Goal: Use online tool/utility: Utilize a website feature to perform a specific function

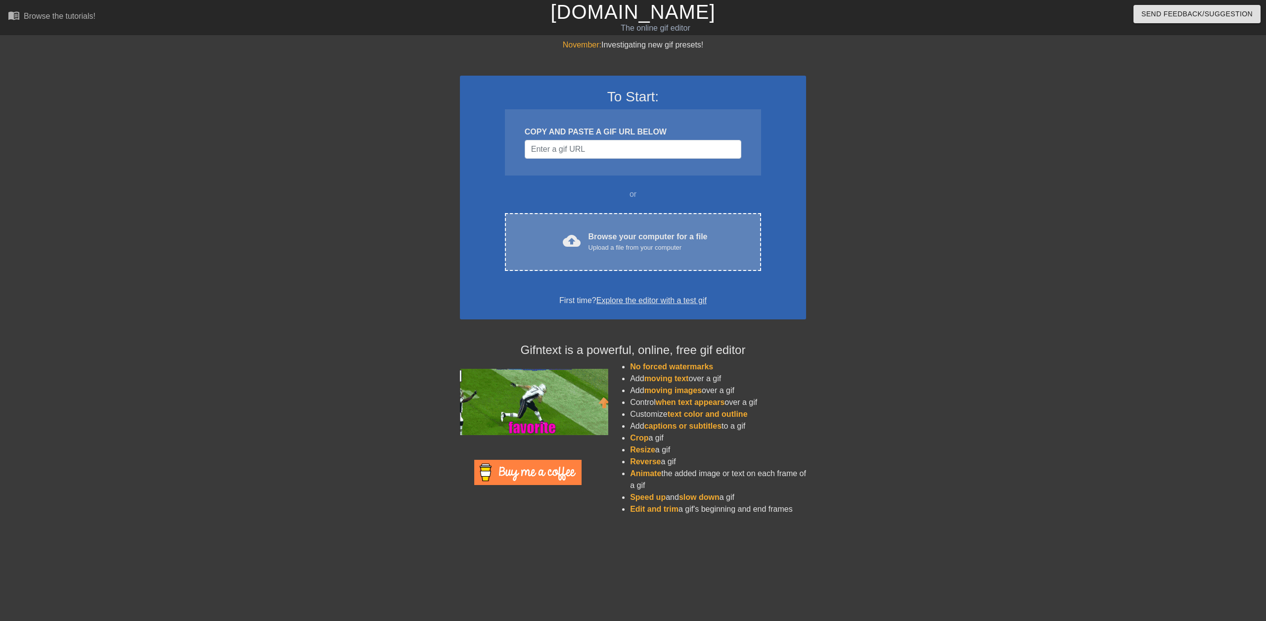
click at [625, 247] on div "Upload a file from your computer" at bounding box center [647, 248] width 119 height 10
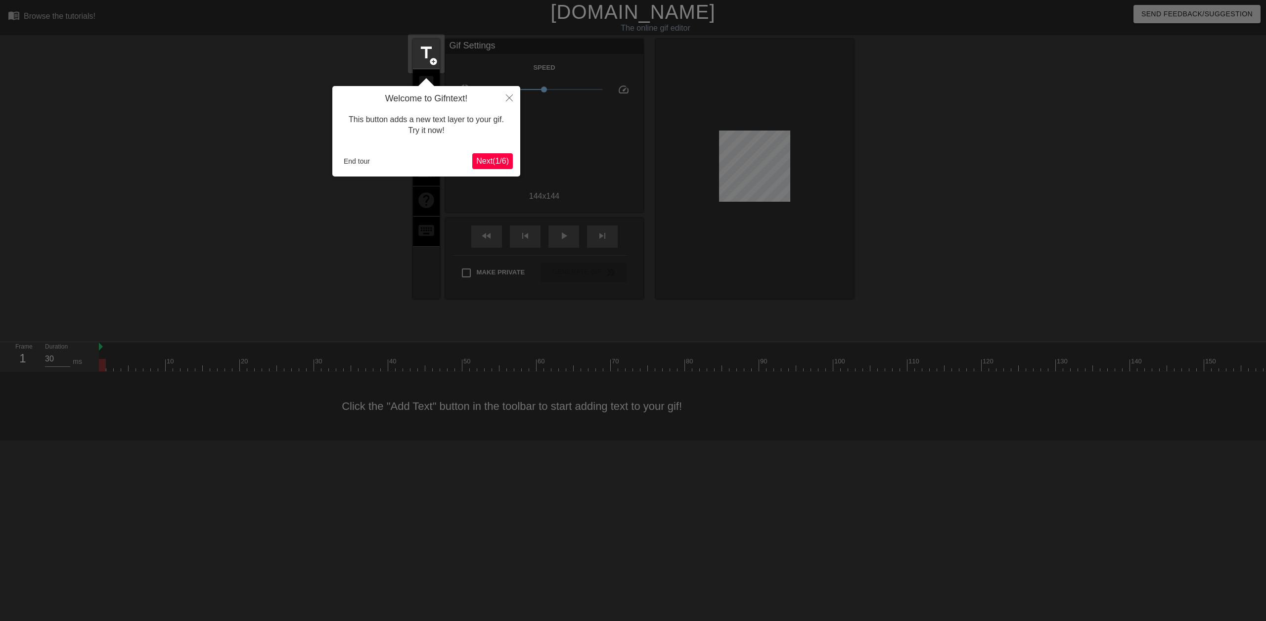
click at [495, 160] on span "Next ( 1 / 6 )" at bounding box center [492, 161] width 33 height 8
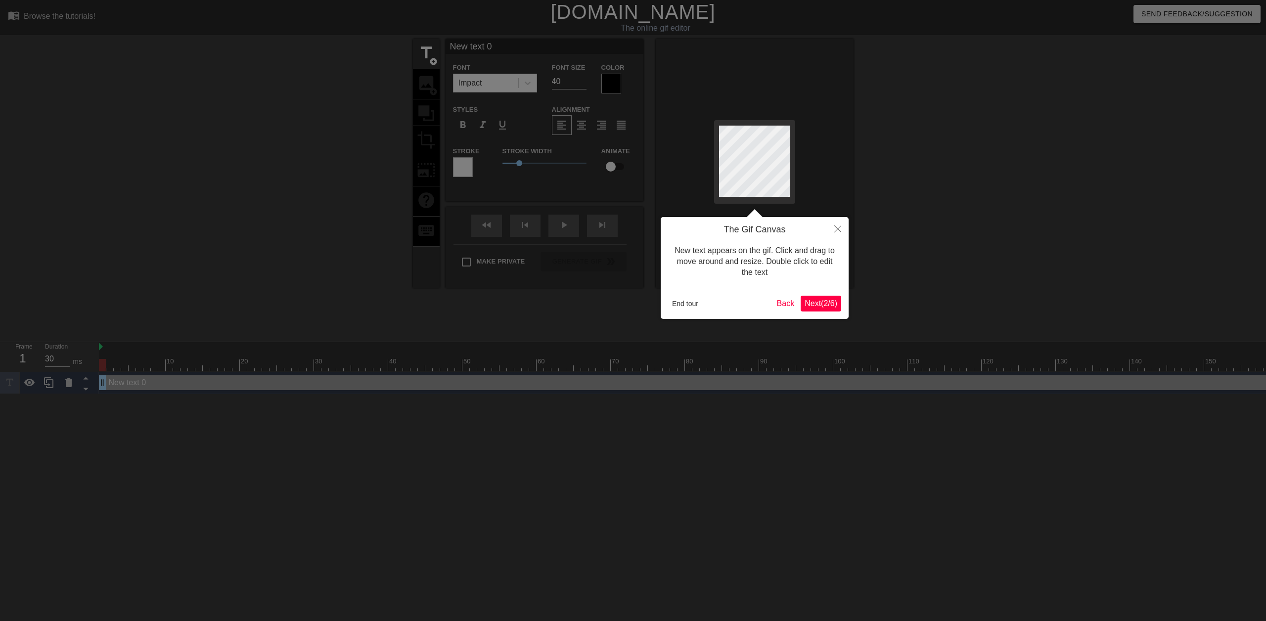
click at [817, 300] on span "Next ( 2 / 6 )" at bounding box center [820, 303] width 33 height 8
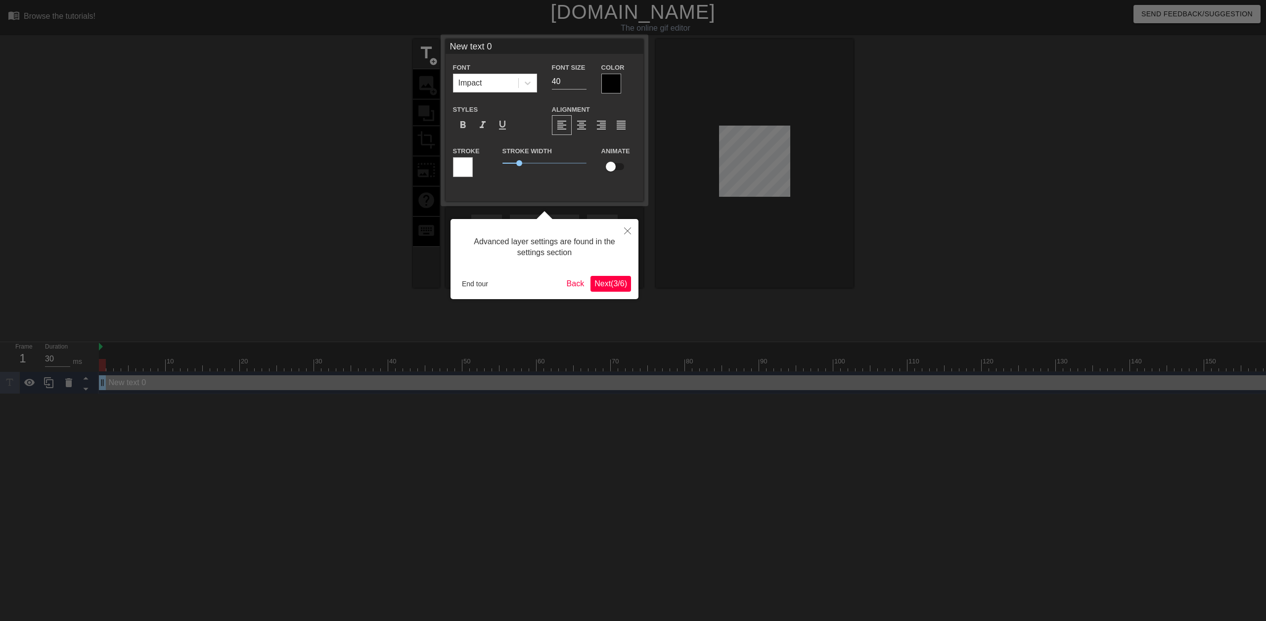
click at [620, 285] on span "Next ( 3 / 6 )" at bounding box center [610, 283] width 33 height 8
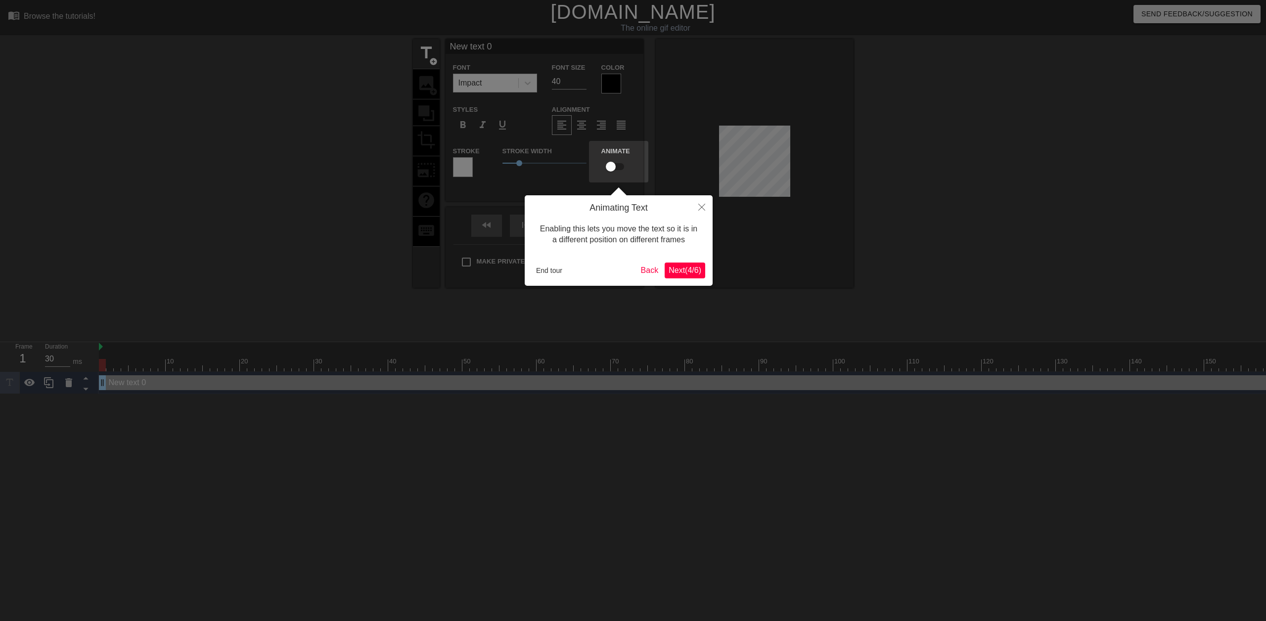
click at [676, 273] on span "Next ( 4 / 6 )" at bounding box center [684, 270] width 33 height 8
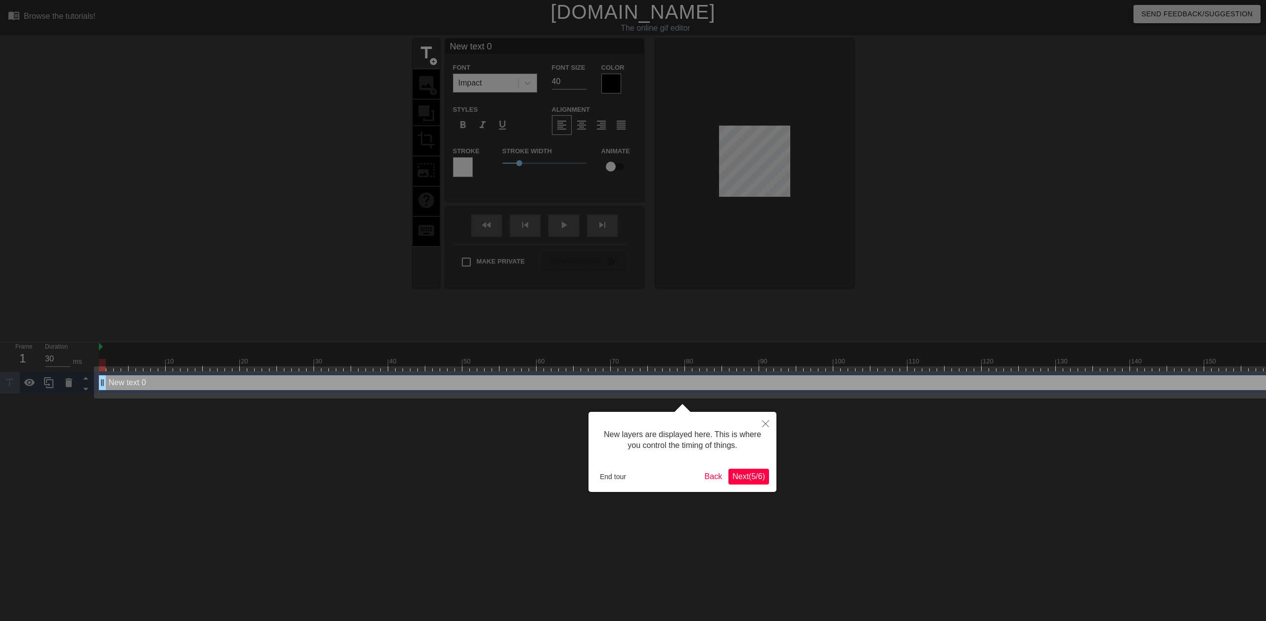
click at [737, 477] on span "Next ( 5 / 6 )" at bounding box center [748, 476] width 33 height 8
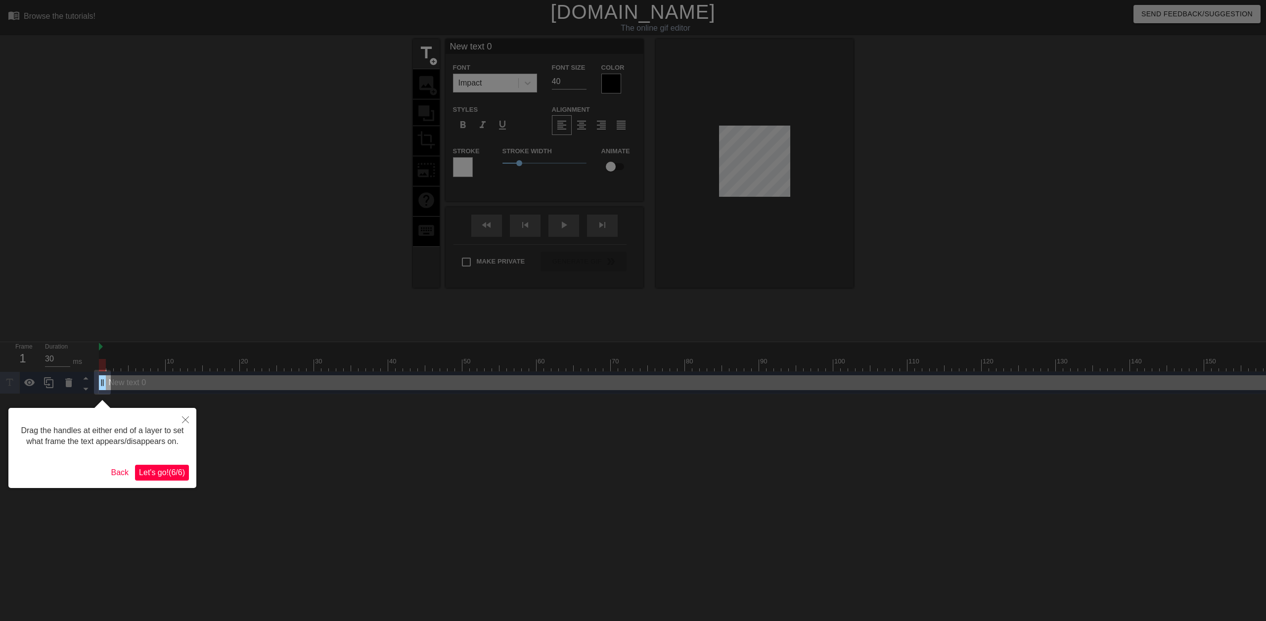
click at [154, 473] on span "Let's go! ( 6 / 6 )" at bounding box center [162, 472] width 46 height 8
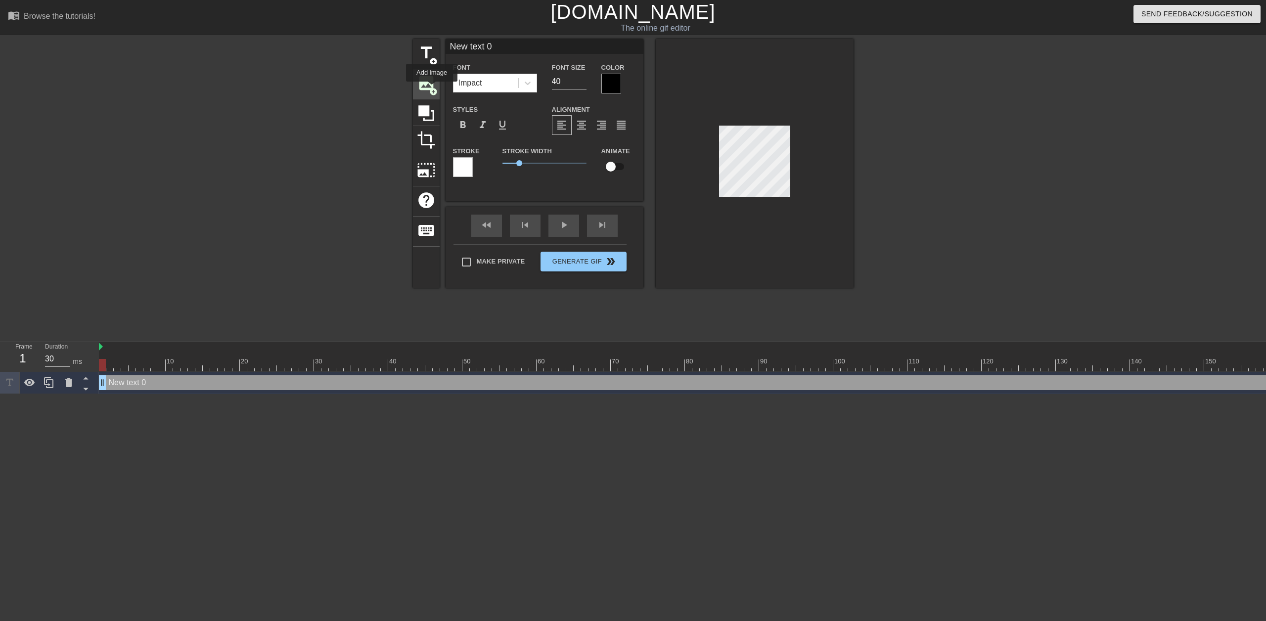
click at [432, 89] on span "add_circle" at bounding box center [433, 92] width 8 height 8
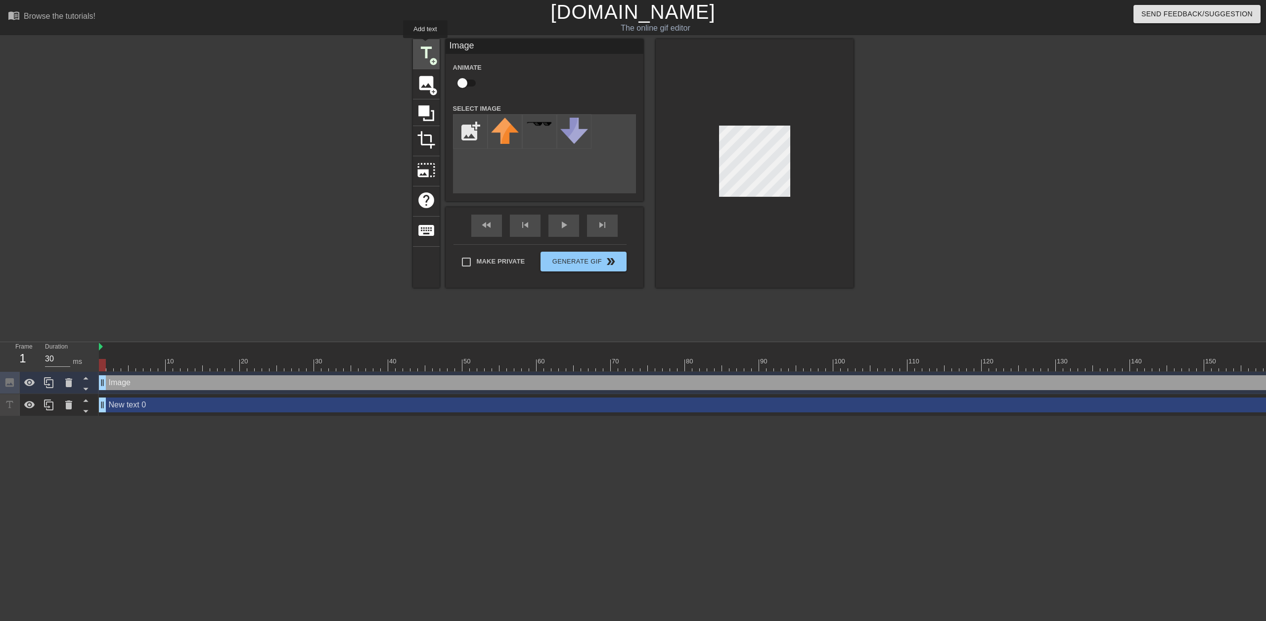
click at [425, 45] on span "title" at bounding box center [426, 53] width 19 height 19
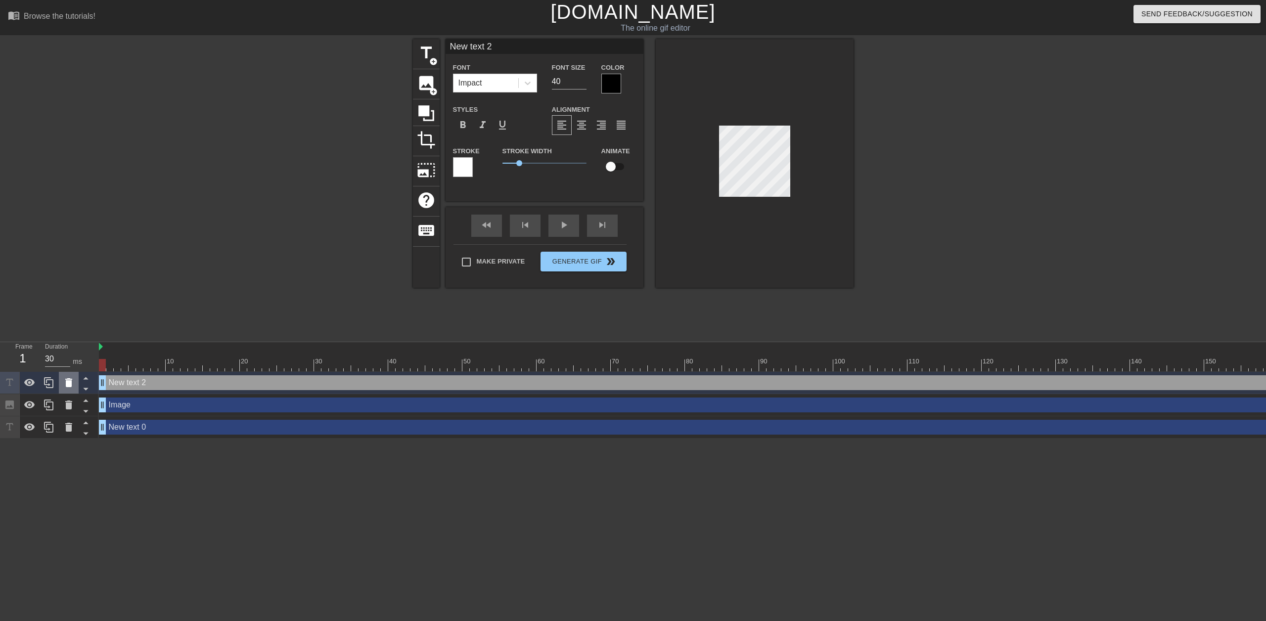
click at [70, 383] on icon at bounding box center [68, 382] width 7 height 9
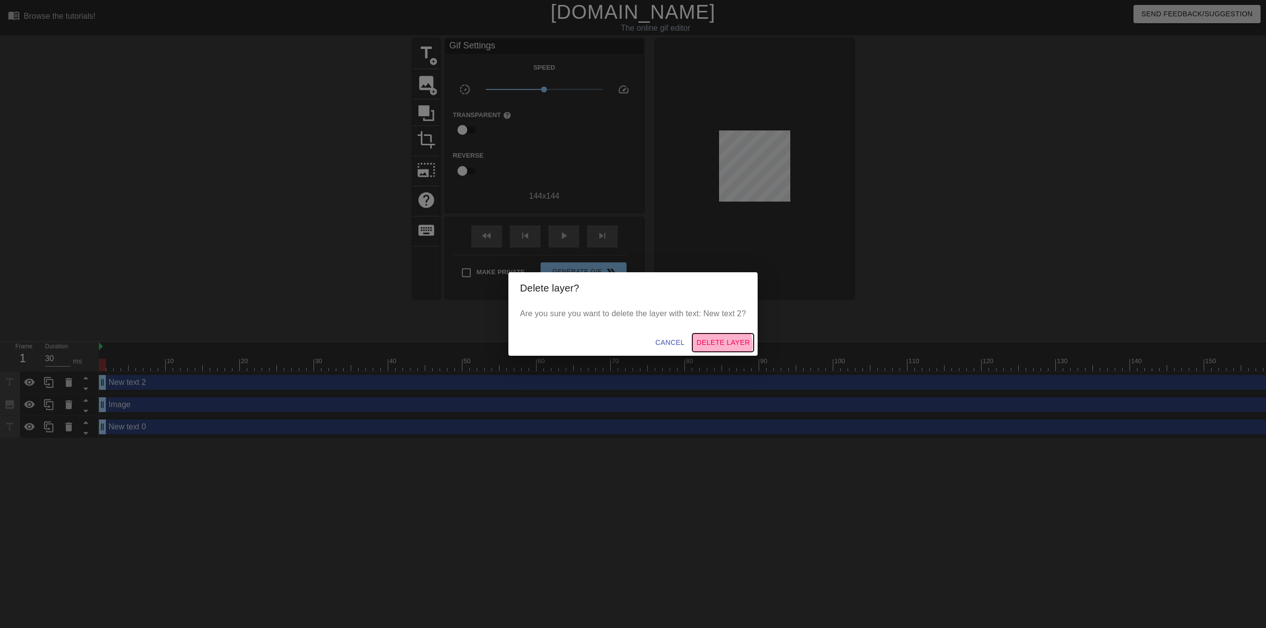
click at [716, 346] on span "Delete Layer" at bounding box center [722, 343] width 53 height 12
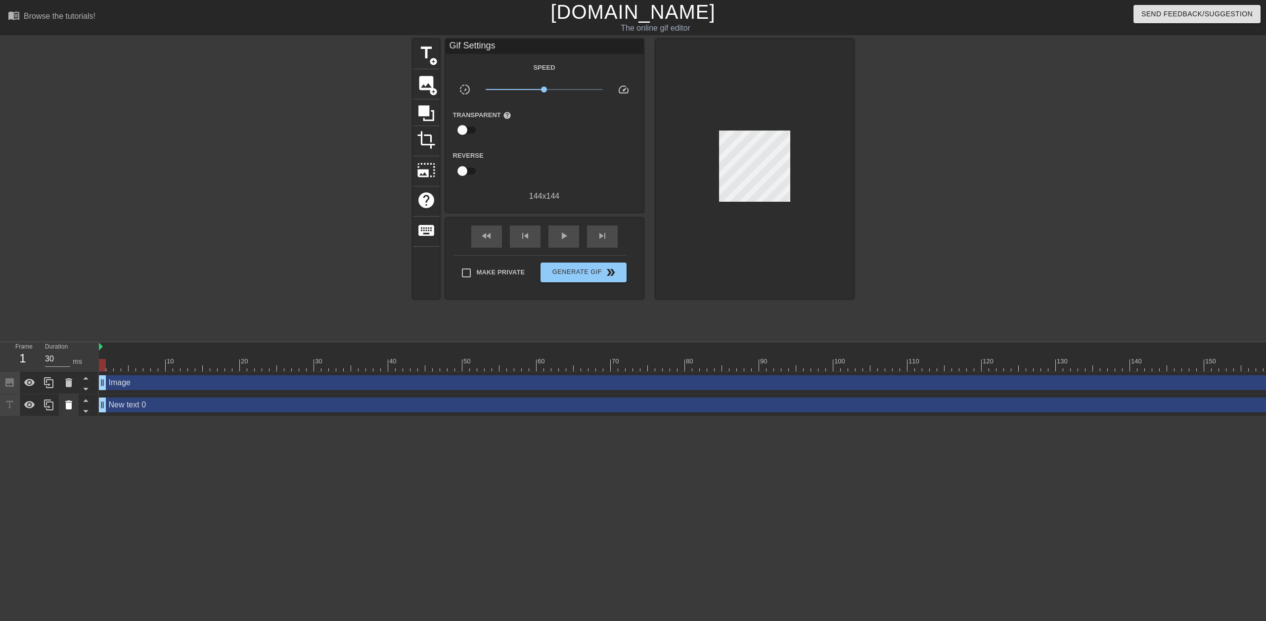
click at [70, 402] on icon at bounding box center [68, 404] width 7 height 9
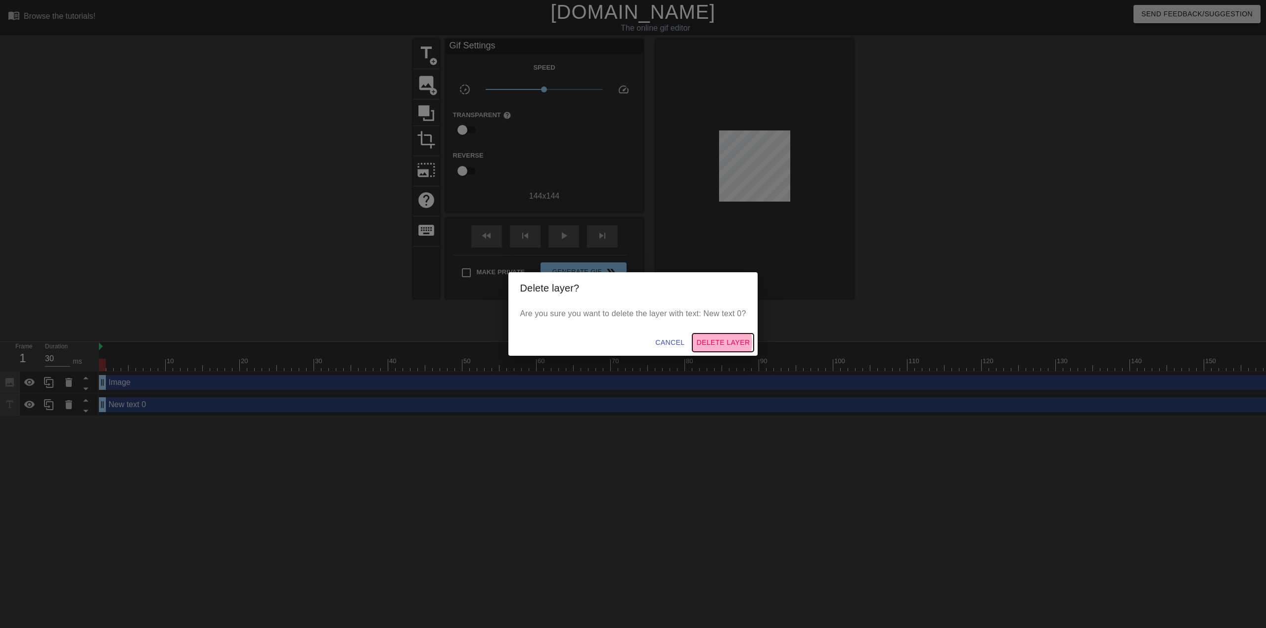
click at [721, 343] on span "Delete Layer" at bounding box center [722, 343] width 53 height 12
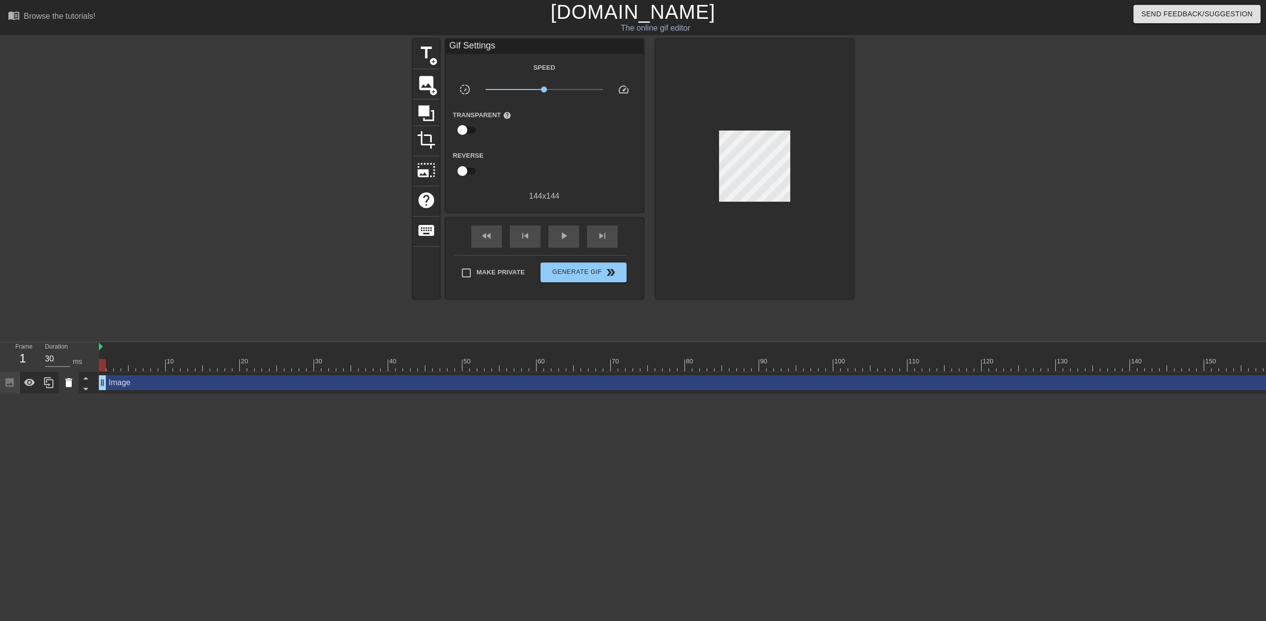
click at [59, 383] on div at bounding box center [69, 383] width 20 height 22
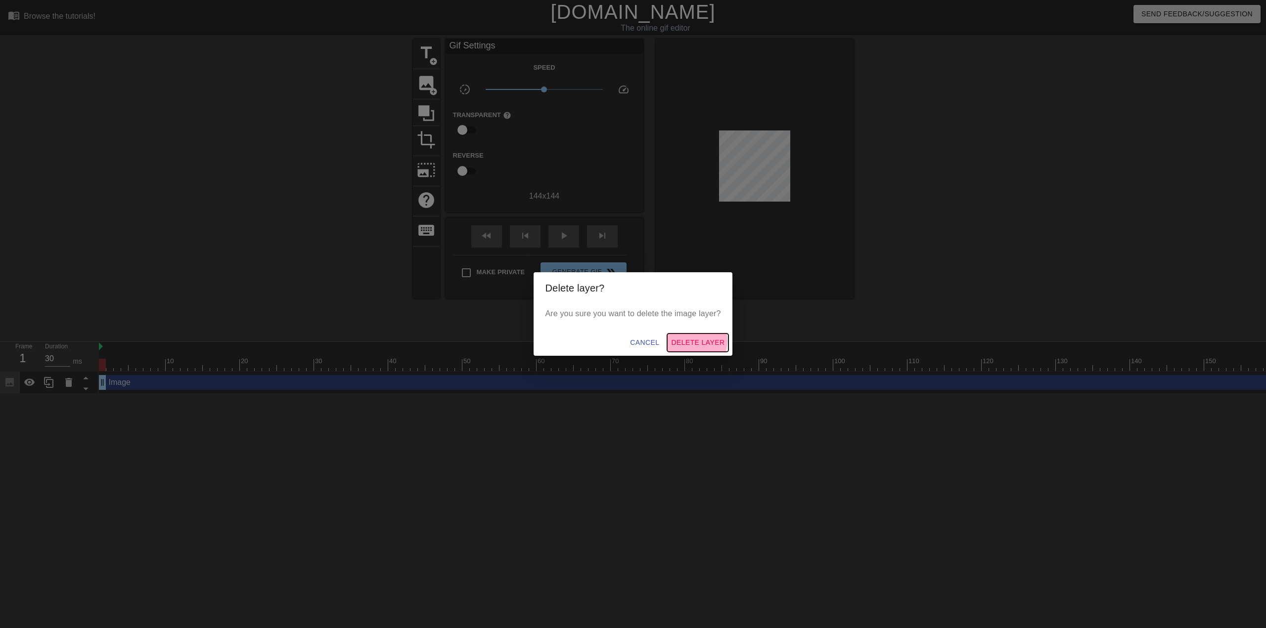
click at [688, 341] on span "Delete Layer" at bounding box center [697, 343] width 53 height 12
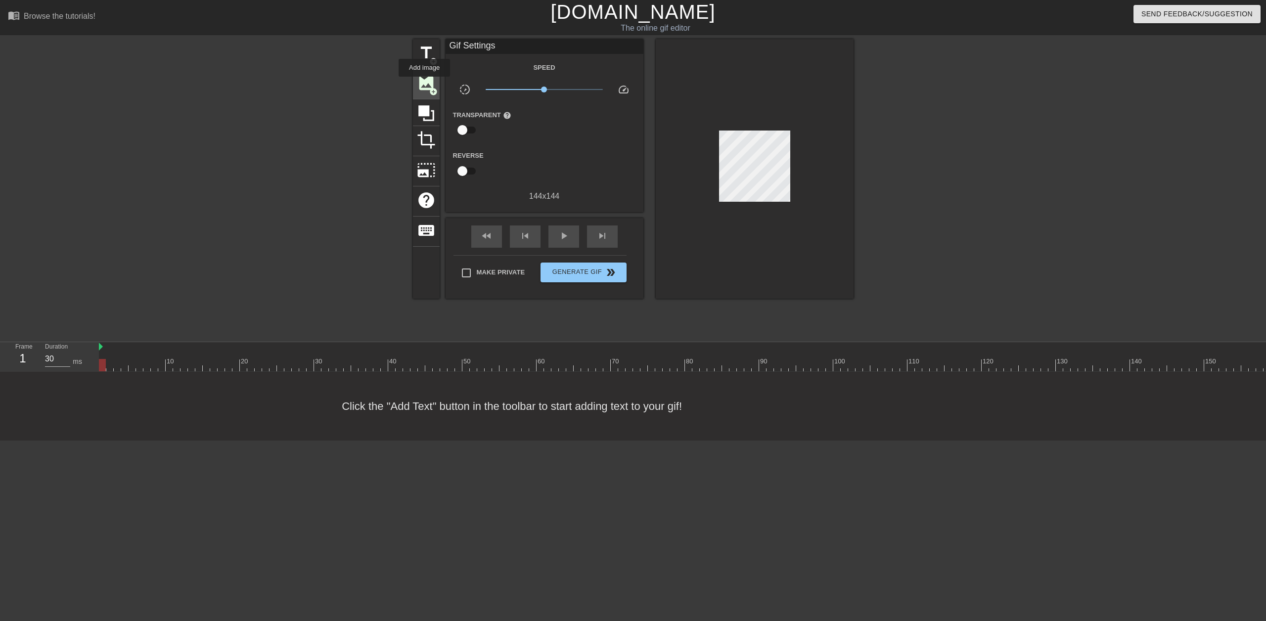
click at [424, 84] on span "image" at bounding box center [426, 83] width 19 height 19
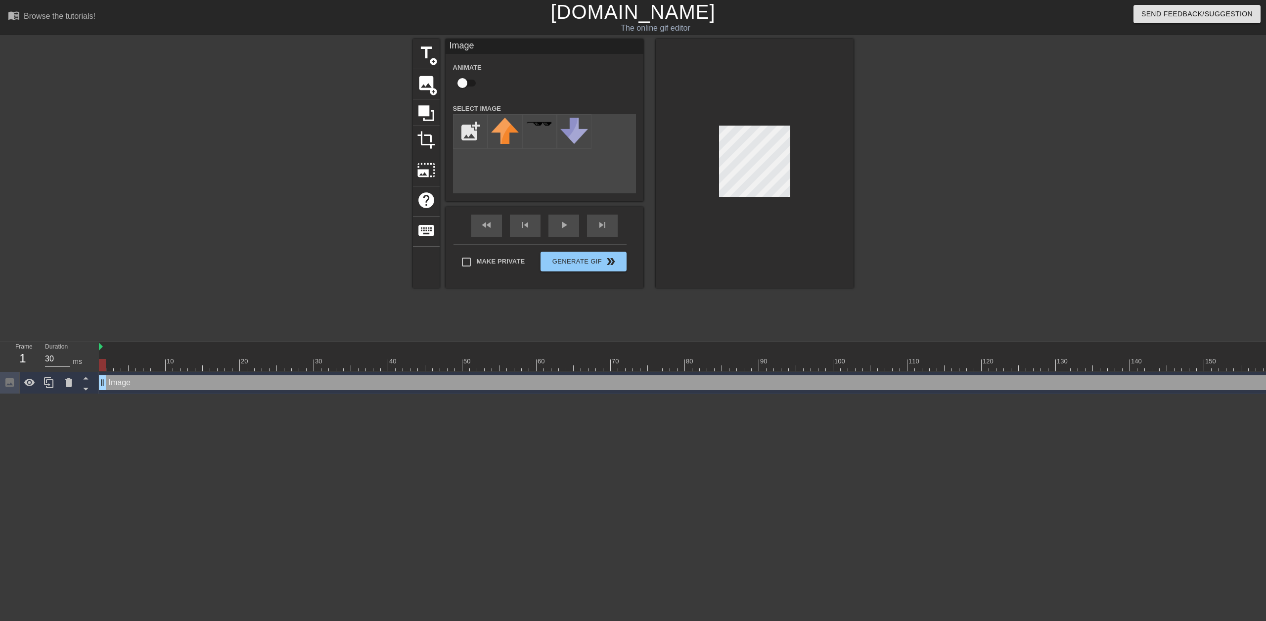
click at [4, 382] on icon at bounding box center [9, 382] width 11 height 11
click at [513, 140] on img at bounding box center [505, 131] width 28 height 26
click at [459, 132] on input "file" at bounding box center [470, 132] width 34 height 34
type input "C:\fakepath\ezgif-6f3646e970f491.png"
click at [510, 126] on img at bounding box center [505, 132] width 28 height 28
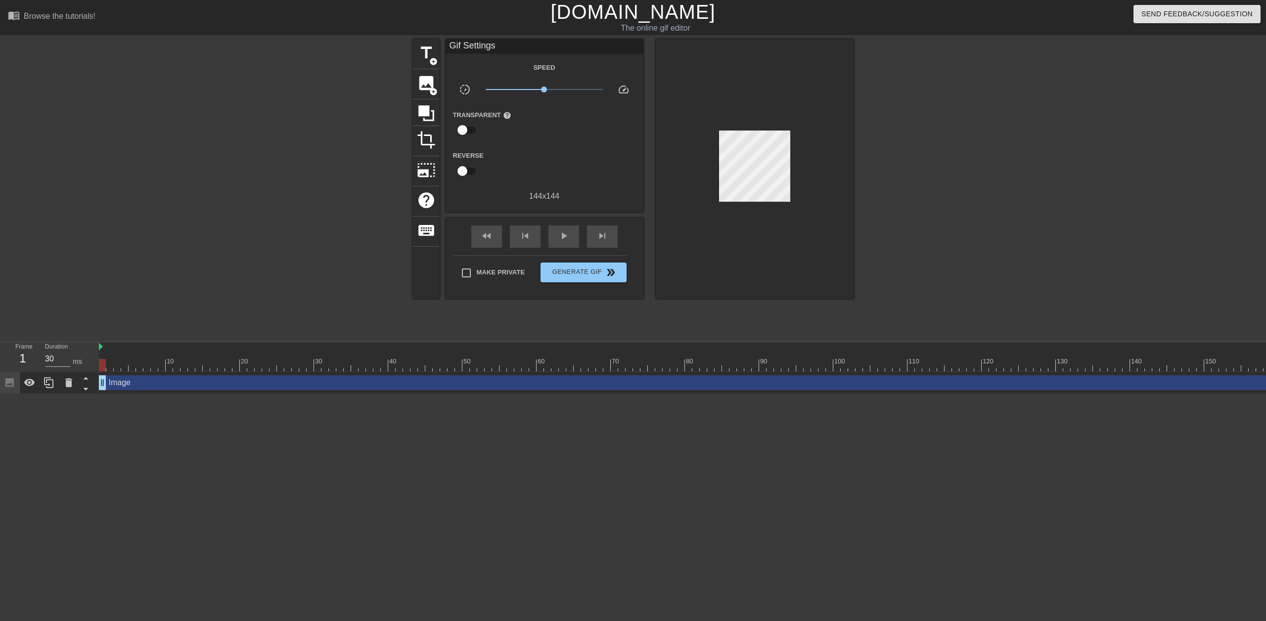
click at [700, 54] on div at bounding box center [755, 169] width 198 height 260
click at [718, 84] on div at bounding box center [755, 169] width 198 height 260
click at [461, 129] on input "checkbox" at bounding box center [462, 130] width 56 height 19
checkbox input "true"
click at [458, 170] on input "checkbox" at bounding box center [462, 172] width 56 height 19
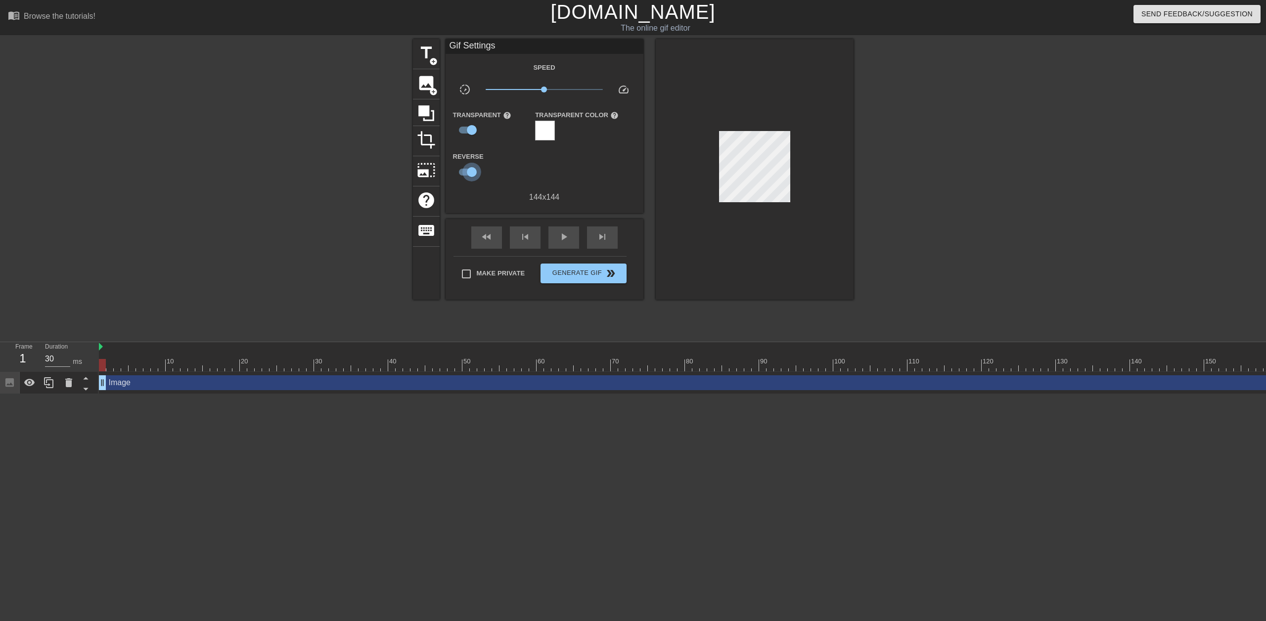
click at [470, 171] on input "checkbox" at bounding box center [471, 172] width 56 height 19
checkbox input "false"
click at [540, 128] on div at bounding box center [545, 131] width 20 height 20
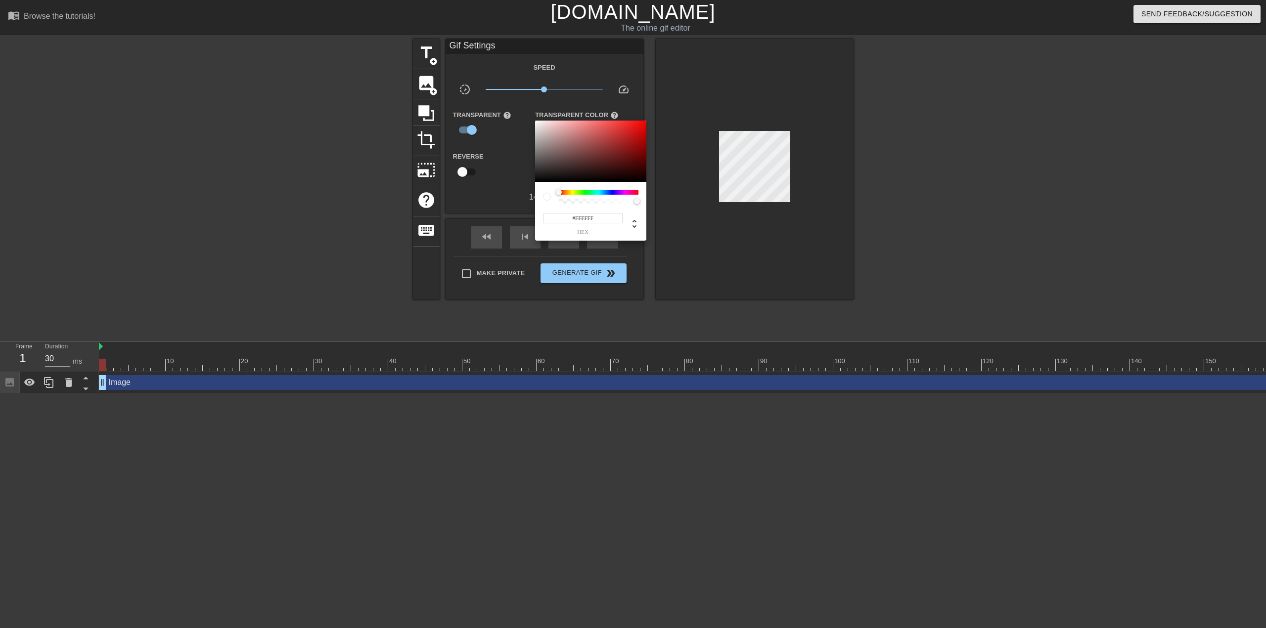
click at [471, 127] on div at bounding box center [633, 314] width 1266 height 628
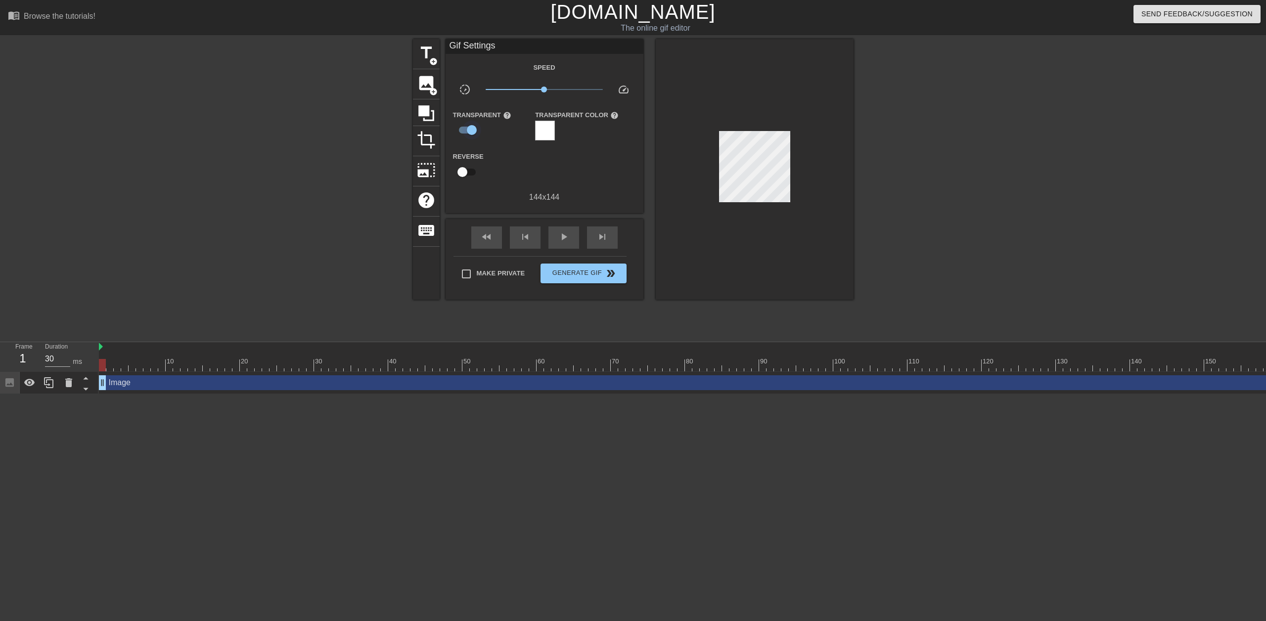
click at [472, 127] on input "checkbox" at bounding box center [471, 130] width 56 height 19
checkbox input "false"
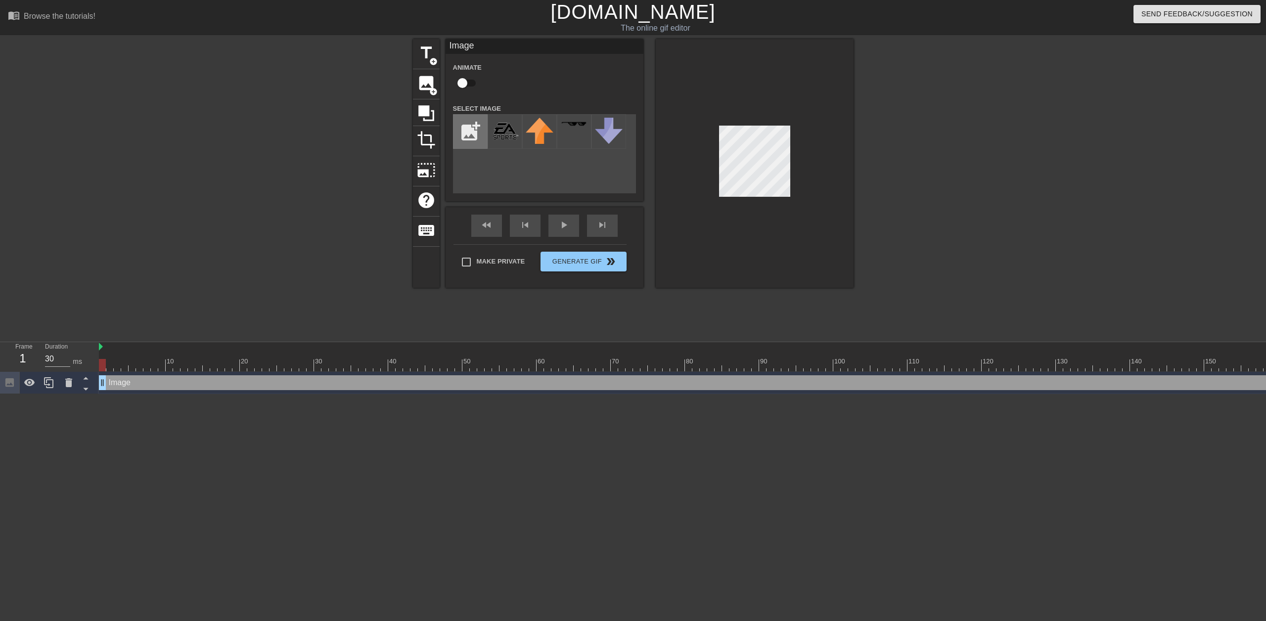
click at [475, 133] on input "file" at bounding box center [470, 132] width 34 height 34
click at [536, 131] on img at bounding box center [540, 131] width 28 height 26
click at [506, 131] on img at bounding box center [505, 132] width 28 height 28
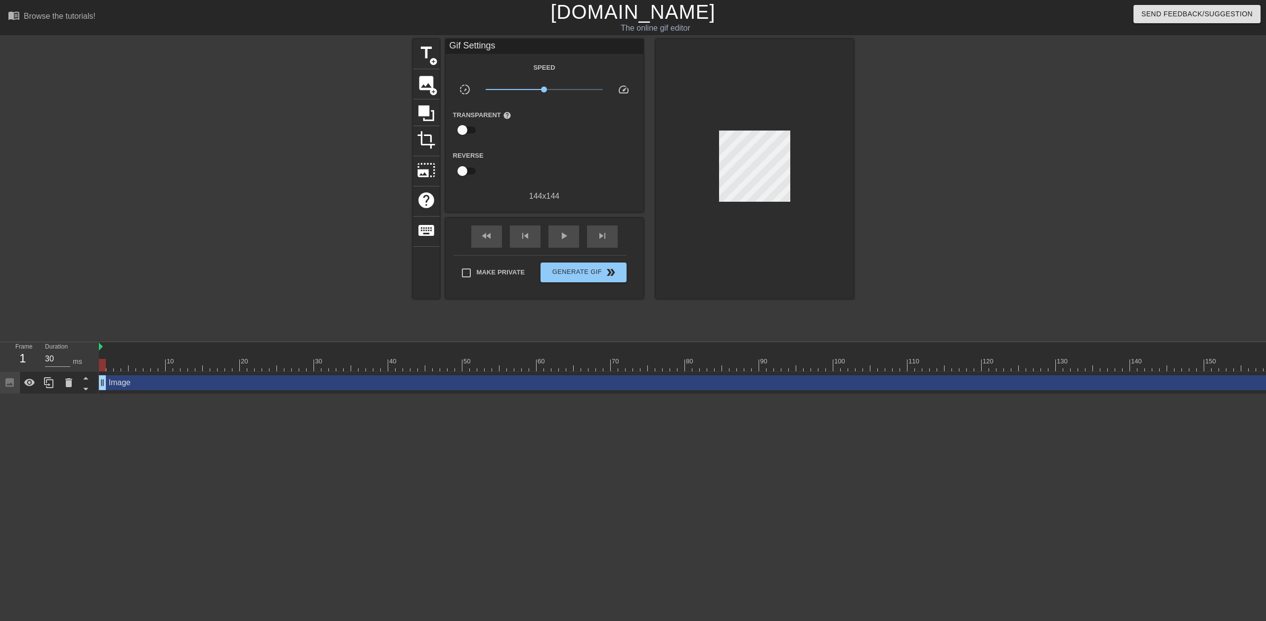
click at [489, 224] on div "fast_rewind skip_previous play_arrow skip_next" at bounding box center [544, 236] width 161 height 37
click at [479, 234] on div "fast_rewind" at bounding box center [486, 236] width 31 height 22
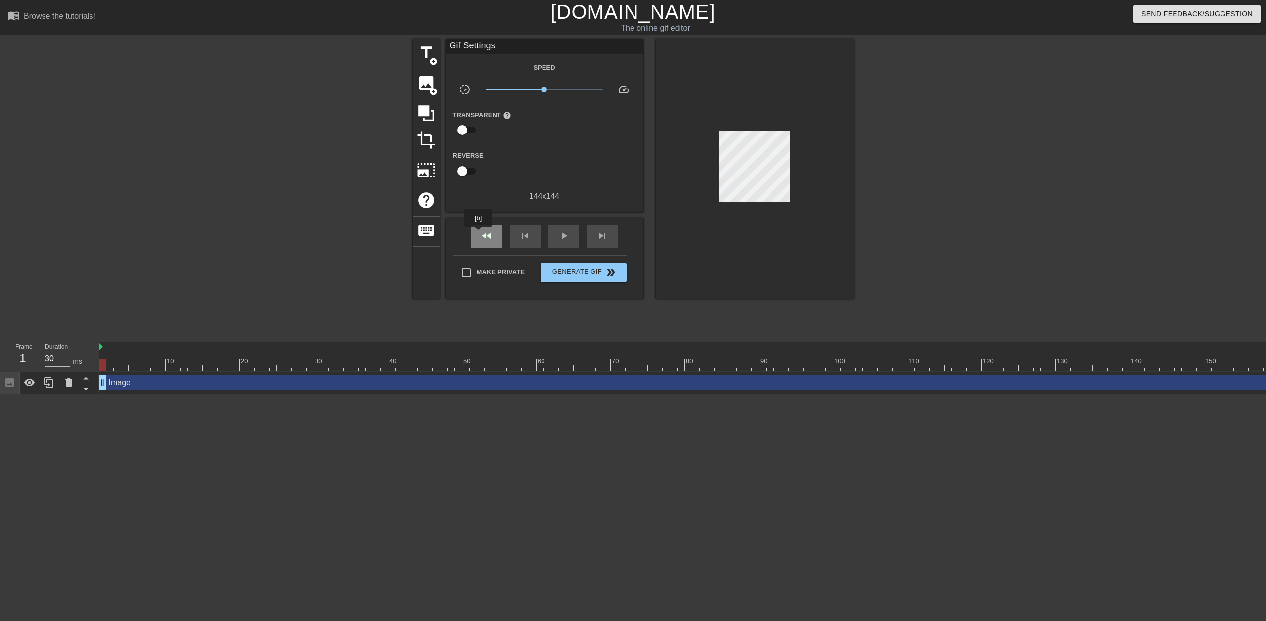
click at [479, 234] on div "fast_rewind" at bounding box center [486, 236] width 31 height 22
click at [425, 87] on span "image" at bounding box center [426, 83] width 19 height 19
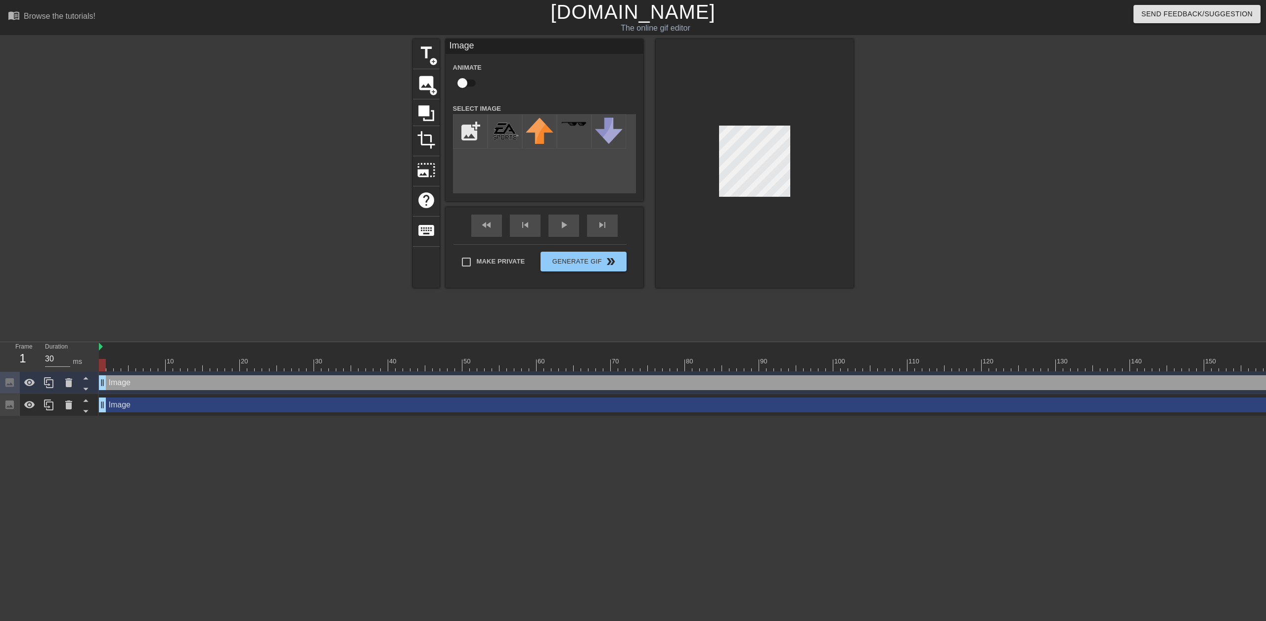
drag, startPoint x: 500, startPoint y: 135, endPoint x: 535, endPoint y: 96, distance: 51.8
click at [535, 96] on div "Animate Select Image add_photo_alternate" at bounding box center [544, 127] width 183 height 132
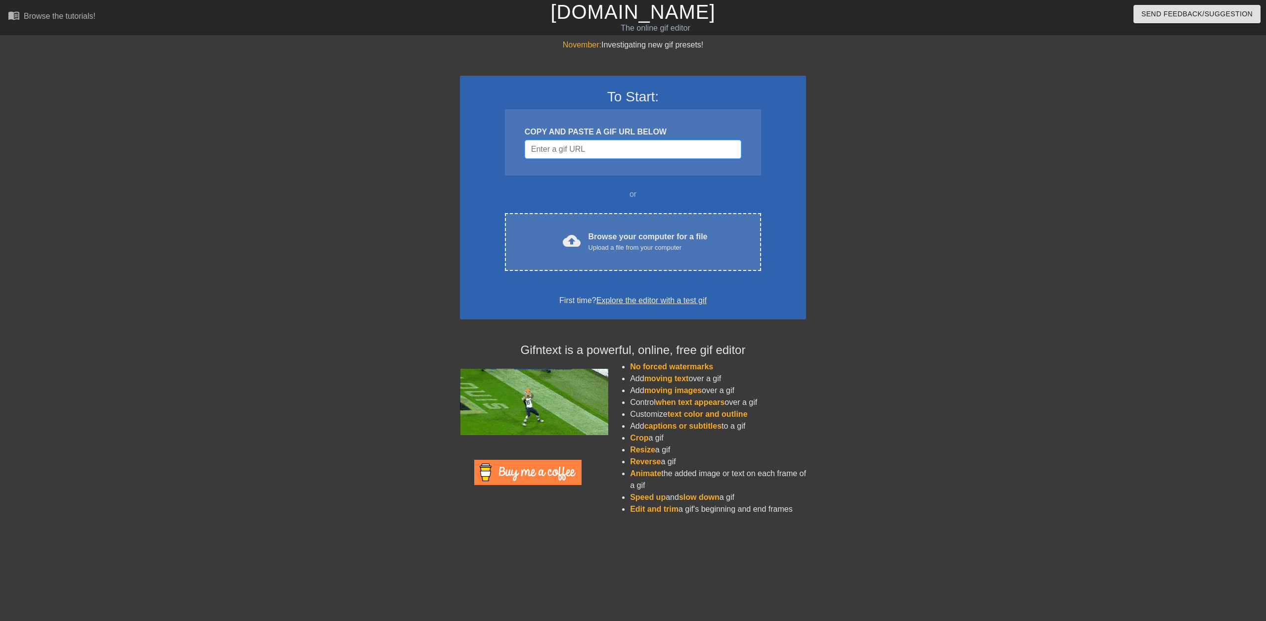
click at [556, 149] on input "Username" at bounding box center [633, 149] width 217 height 19
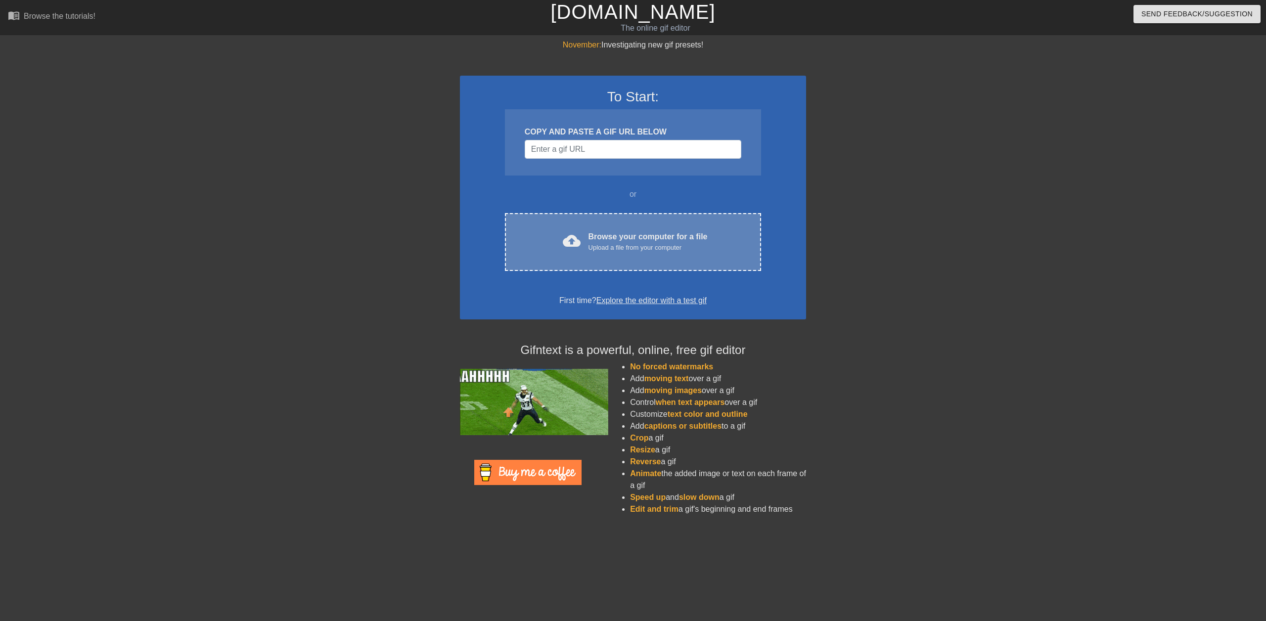
click at [574, 234] on span "cloud_upload" at bounding box center [572, 241] width 18 height 18
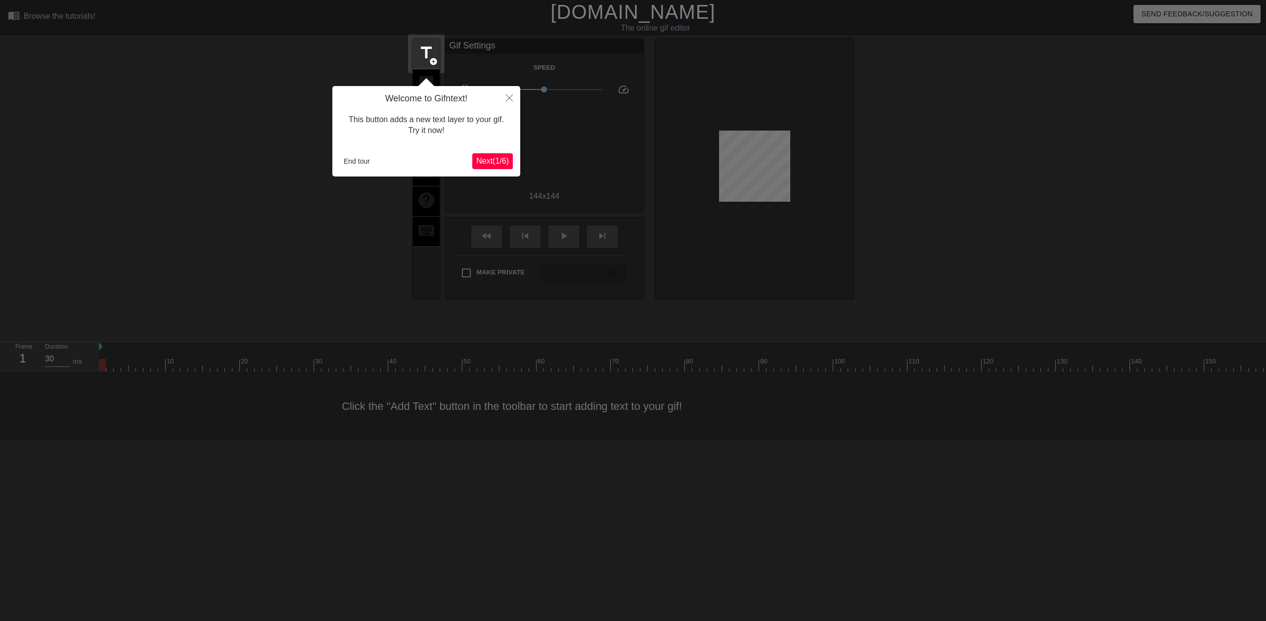
drag, startPoint x: 358, startPoint y: 175, endPoint x: 351, endPoint y: 173, distance: 7.7
click at [351, 174] on div "Welcome to Gifntext! This button adds a new text layer to your gif. Try it now!…" at bounding box center [426, 131] width 188 height 90
click at [346, 169] on div "End tour Next ( 1 / 6 )" at bounding box center [426, 161] width 173 height 16
click at [350, 166] on button "End tour" at bounding box center [357, 161] width 34 height 15
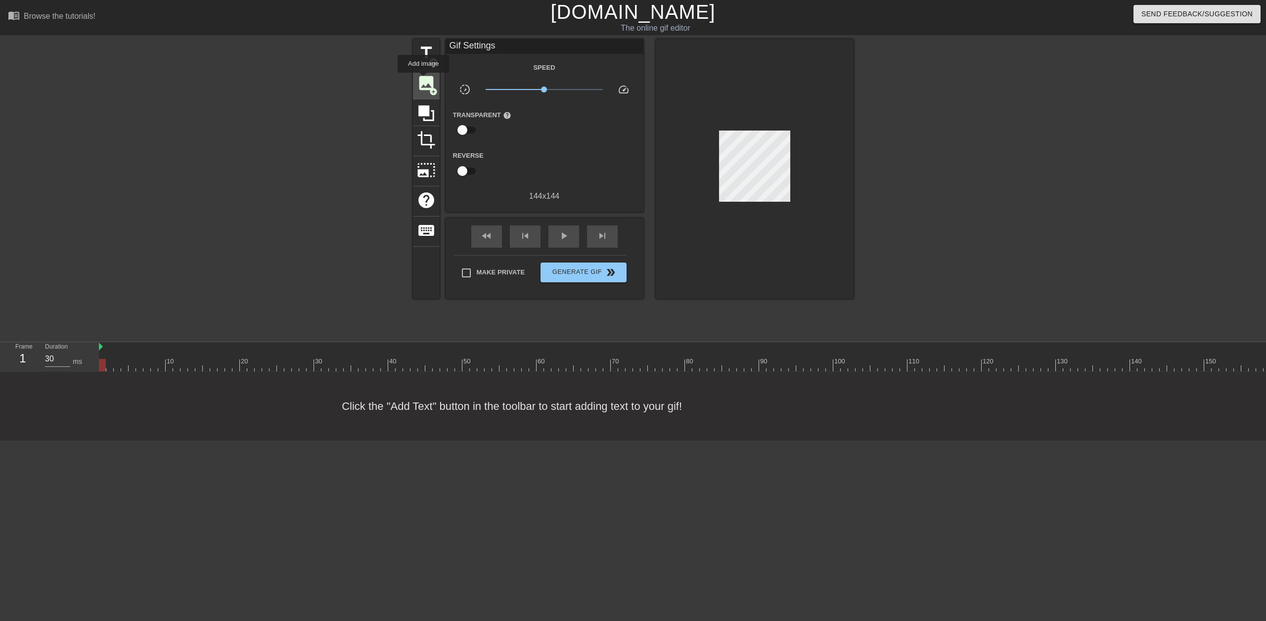
click at [423, 80] on span "image" at bounding box center [426, 83] width 19 height 19
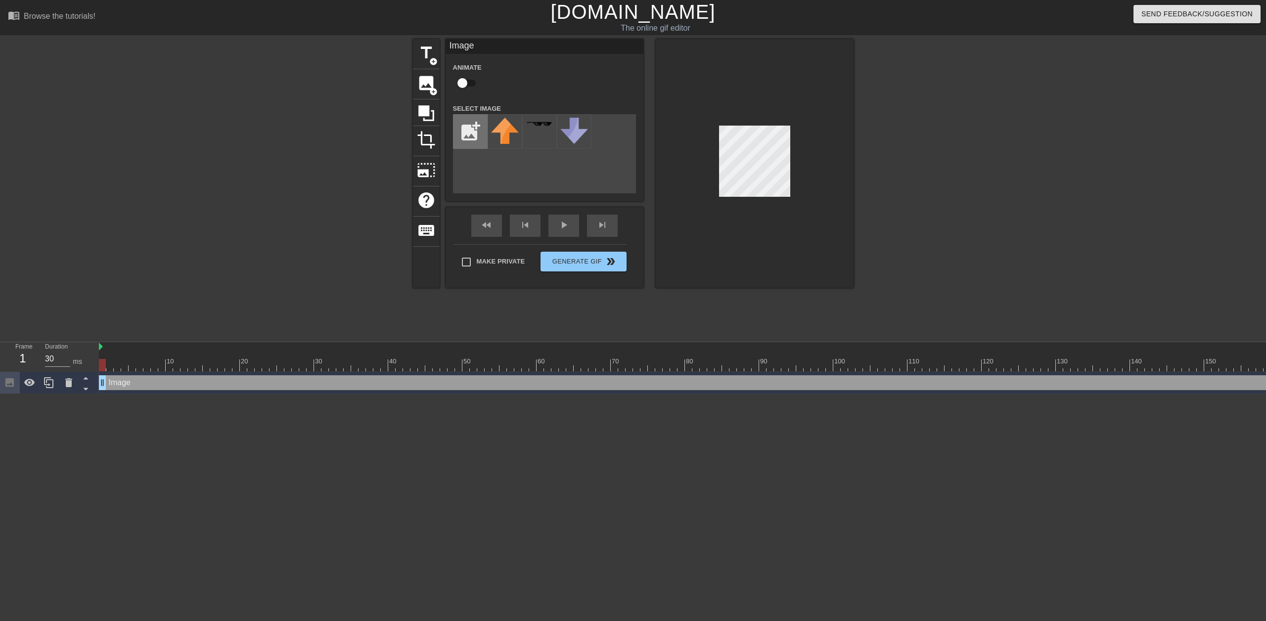
click at [477, 136] on input "file" at bounding box center [470, 132] width 34 height 34
type input "C:\fakepath\ezgif-6f3646e970f491.png"
click at [505, 140] on img at bounding box center [505, 132] width 28 height 28
click at [558, 257] on div "Make Private Generate Gif double_arrow" at bounding box center [539, 263] width 173 height 39
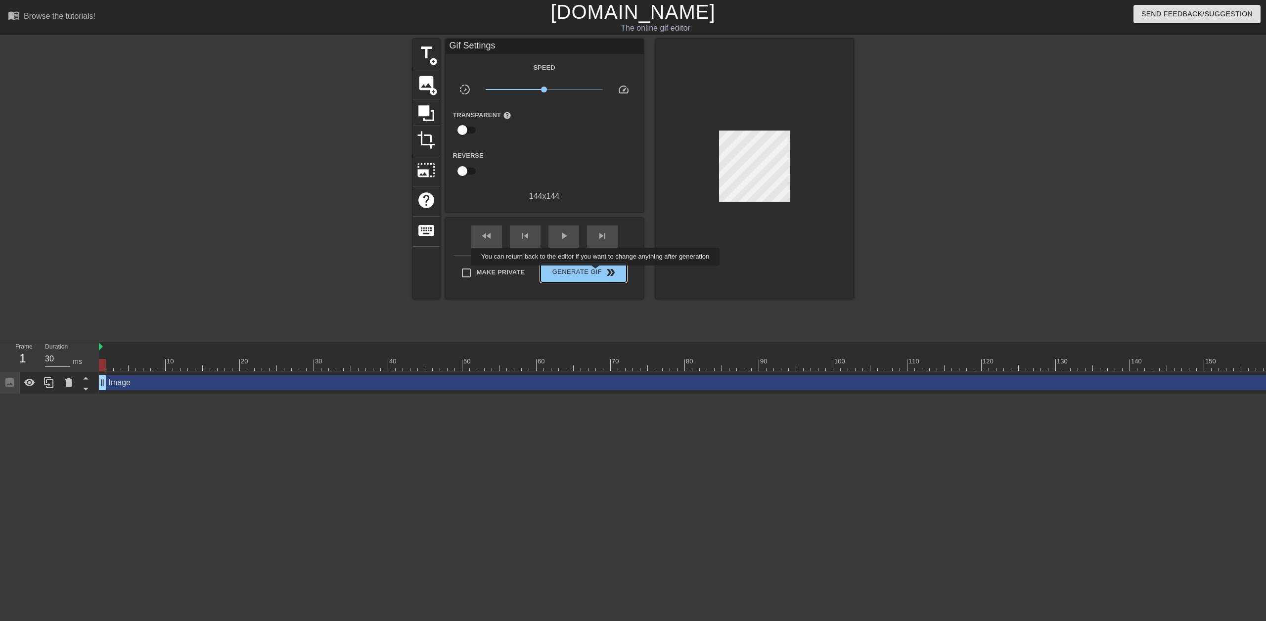
click at [596, 273] on span "Generate Gif double_arrow" at bounding box center [583, 272] width 78 height 12
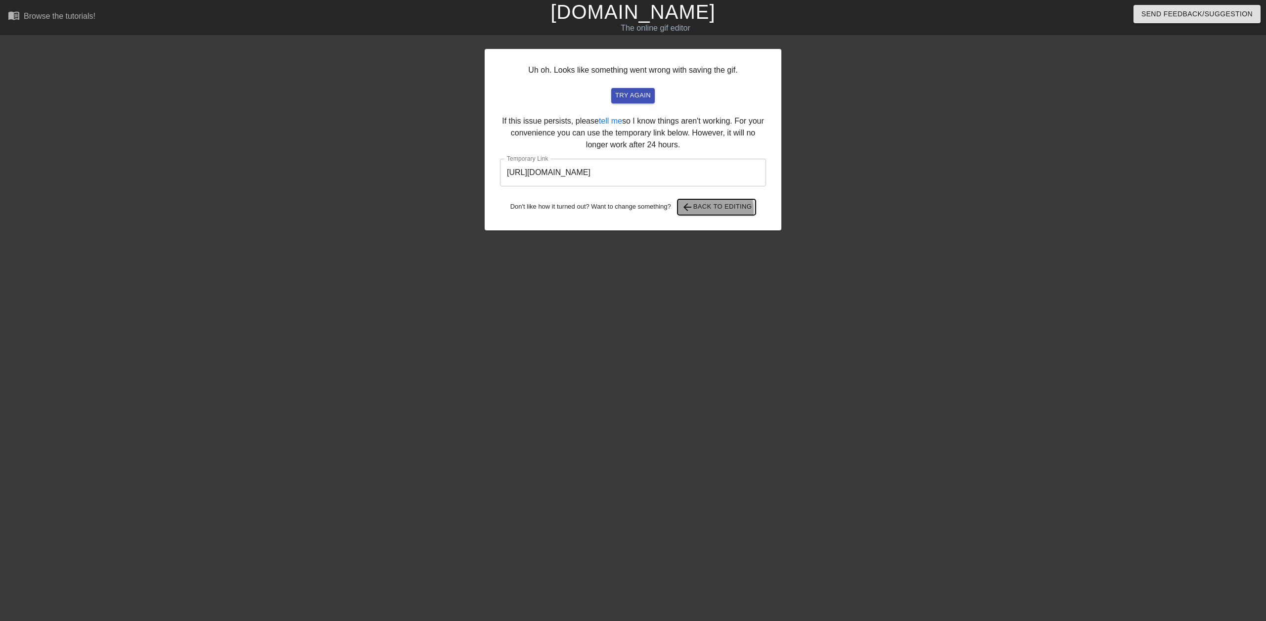
click at [701, 211] on span "arrow_back Back to Editing" at bounding box center [716, 207] width 71 height 12
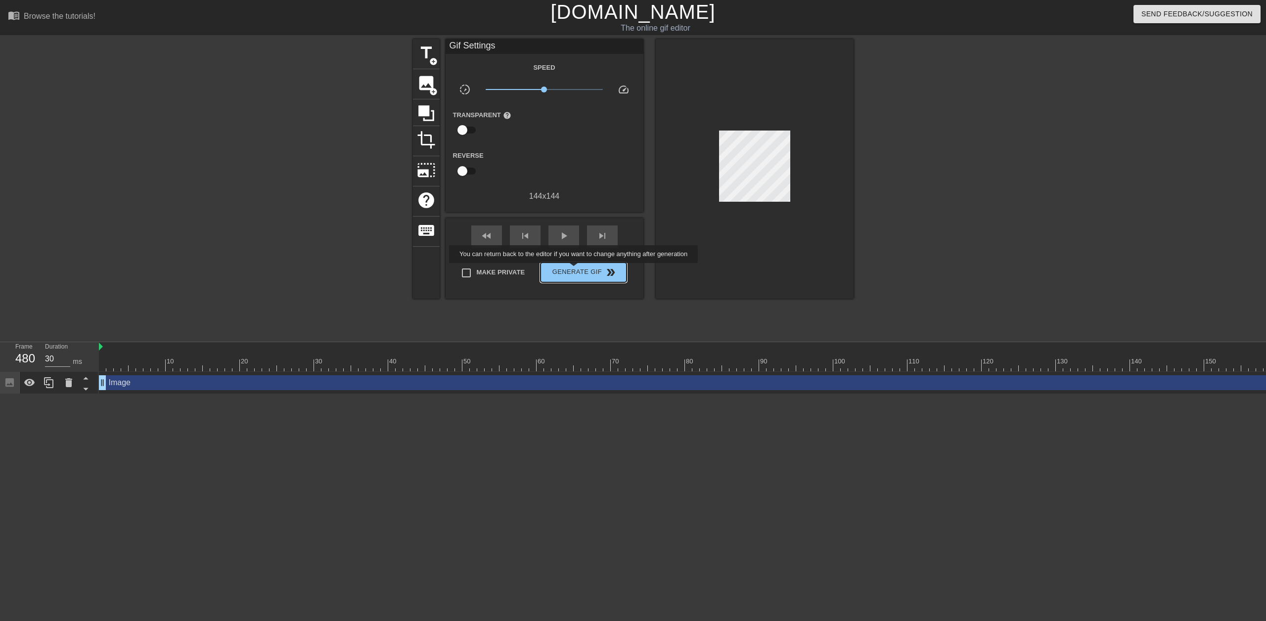
click at [575, 270] on span "Generate Gif double_arrow" at bounding box center [583, 272] width 78 height 12
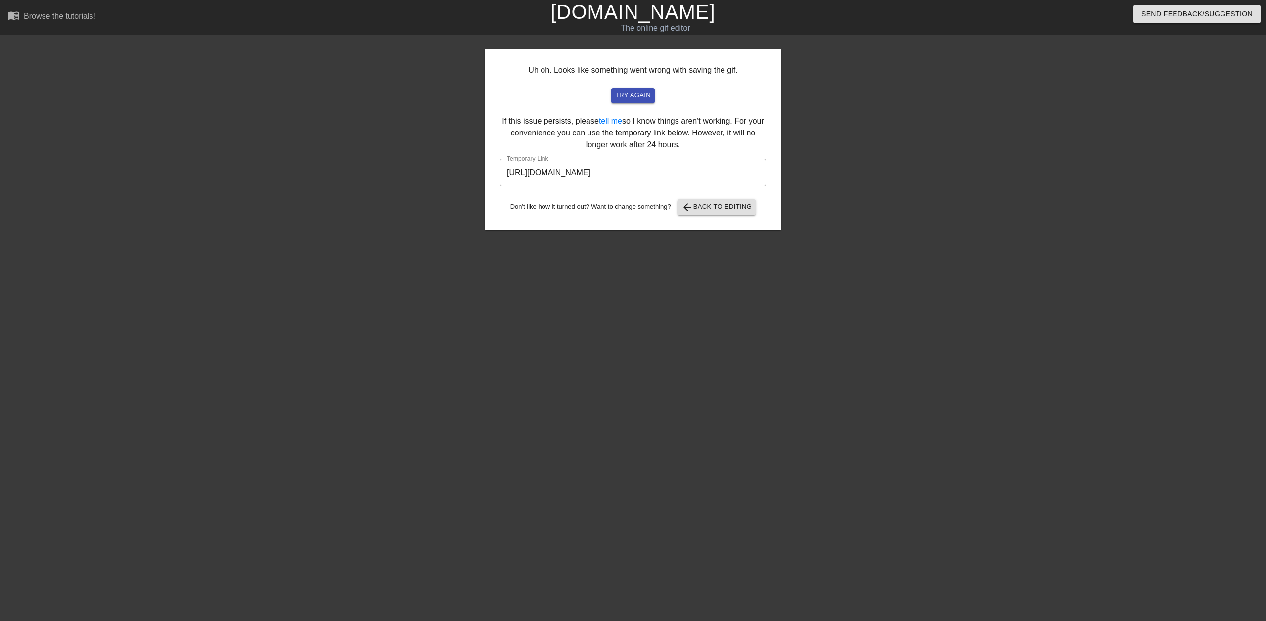
click at [730, 172] on input "https://www.gifntext.com/temp_generations/wFmV2zTn.gif" at bounding box center [633, 173] width 266 height 28
click at [728, 179] on input "https://www.gifntext.com/temp_generations/wFmV2zTn.gif" at bounding box center [633, 173] width 266 height 28
click at [732, 177] on input "https://www.gifntext.com/temp_generations/wFmV2zTn.gif" at bounding box center [633, 173] width 266 height 28
drag, startPoint x: 732, startPoint y: 177, endPoint x: 742, endPoint y: 176, distance: 10.1
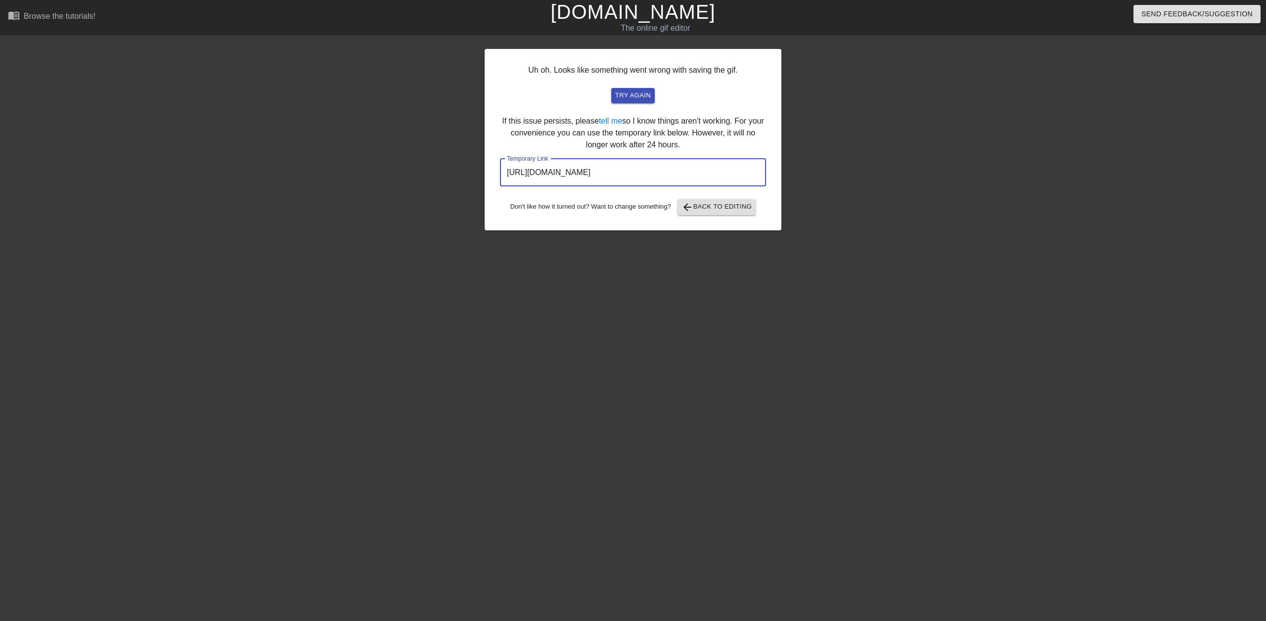
click at [732, 177] on input "https://www.gifntext.com/temp_generations/wFmV2zTn.gif" at bounding box center [633, 173] width 266 height 28
click at [726, 210] on span "arrow_back Back to Editing" at bounding box center [716, 207] width 71 height 12
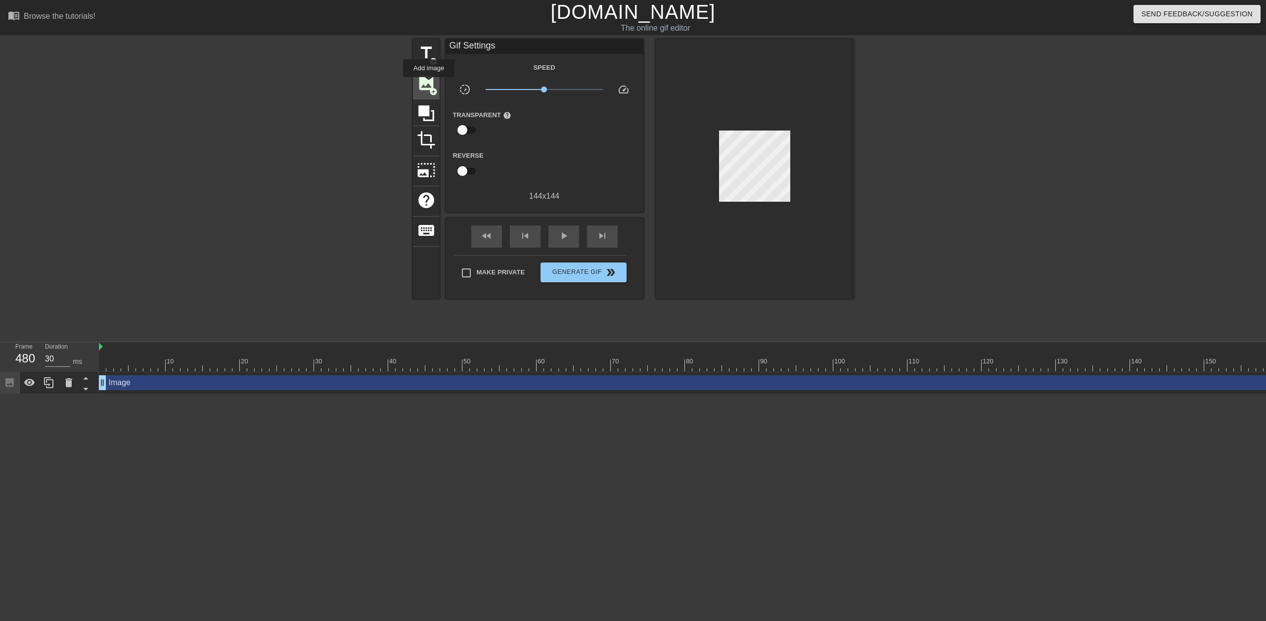
click at [429, 84] on span "image" at bounding box center [426, 83] width 19 height 19
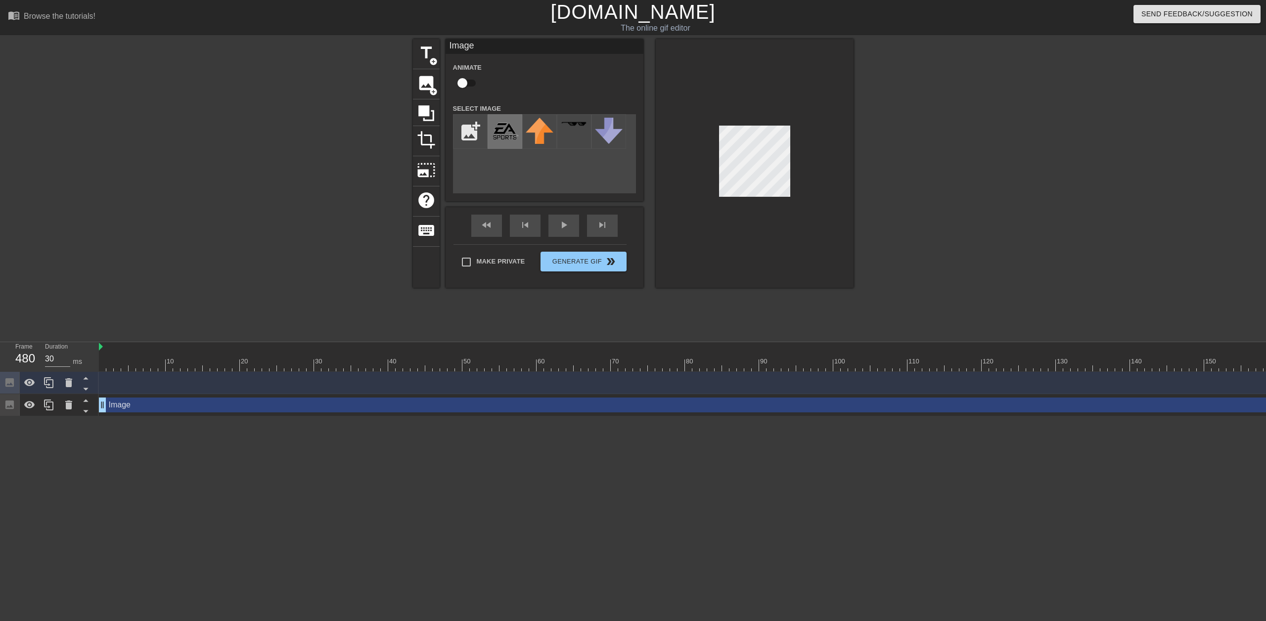
click at [497, 133] on img at bounding box center [505, 132] width 28 height 28
click at [471, 131] on input "file" at bounding box center [470, 132] width 34 height 34
type input "C:\fakepath\ezgif-6cb798a0c611d3.png"
click at [510, 132] on img at bounding box center [505, 132] width 28 height 28
click at [536, 139] on img at bounding box center [540, 132] width 28 height 28
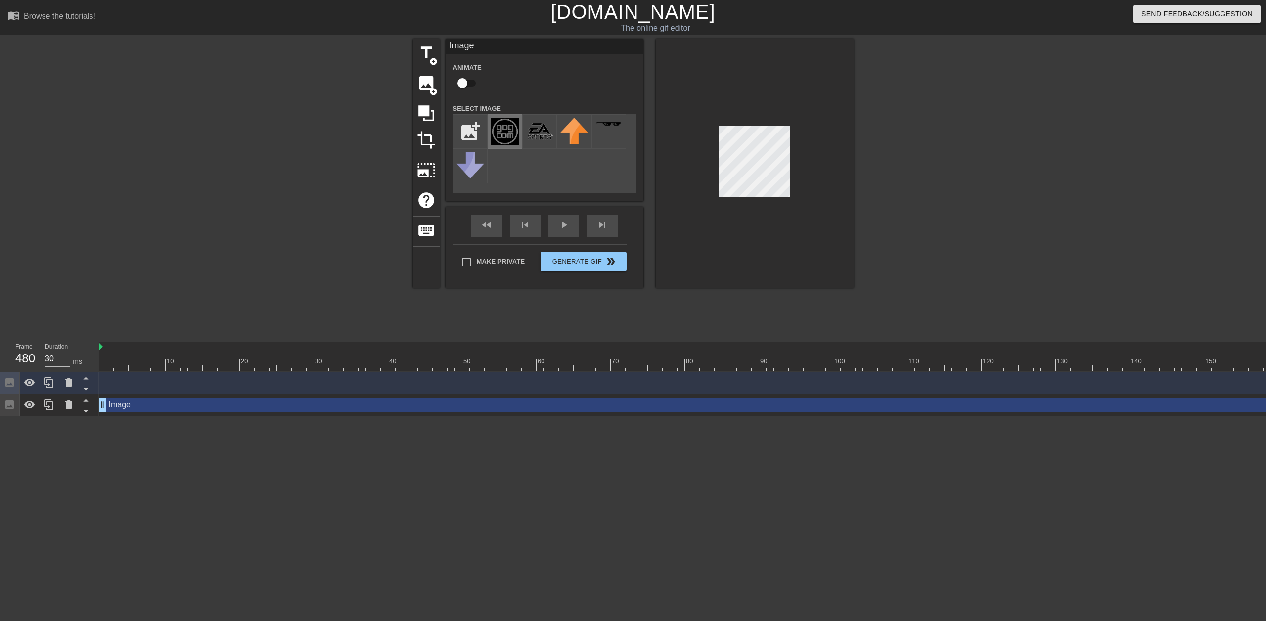
click at [499, 138] on img at bounding box center [505, 132] width 28 height 28
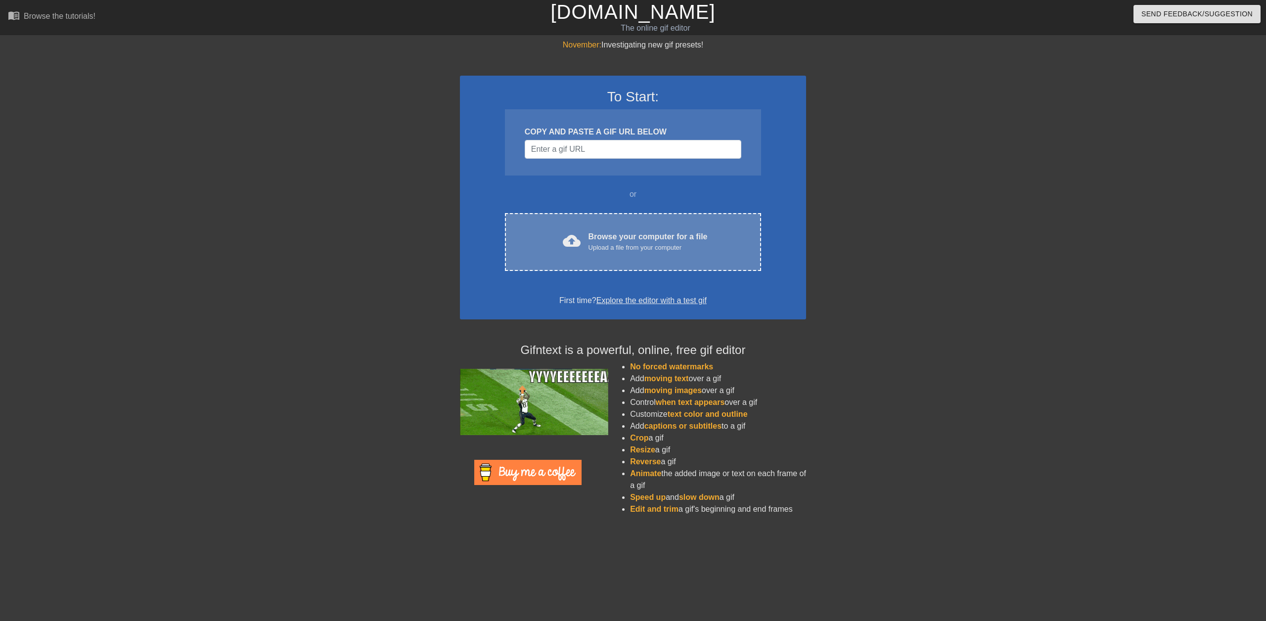
click at [558, 245] on div "cloud_upload Browse your computer for a file Upload a file from your computer" at bounding box center [633, 242] width 215 height 22
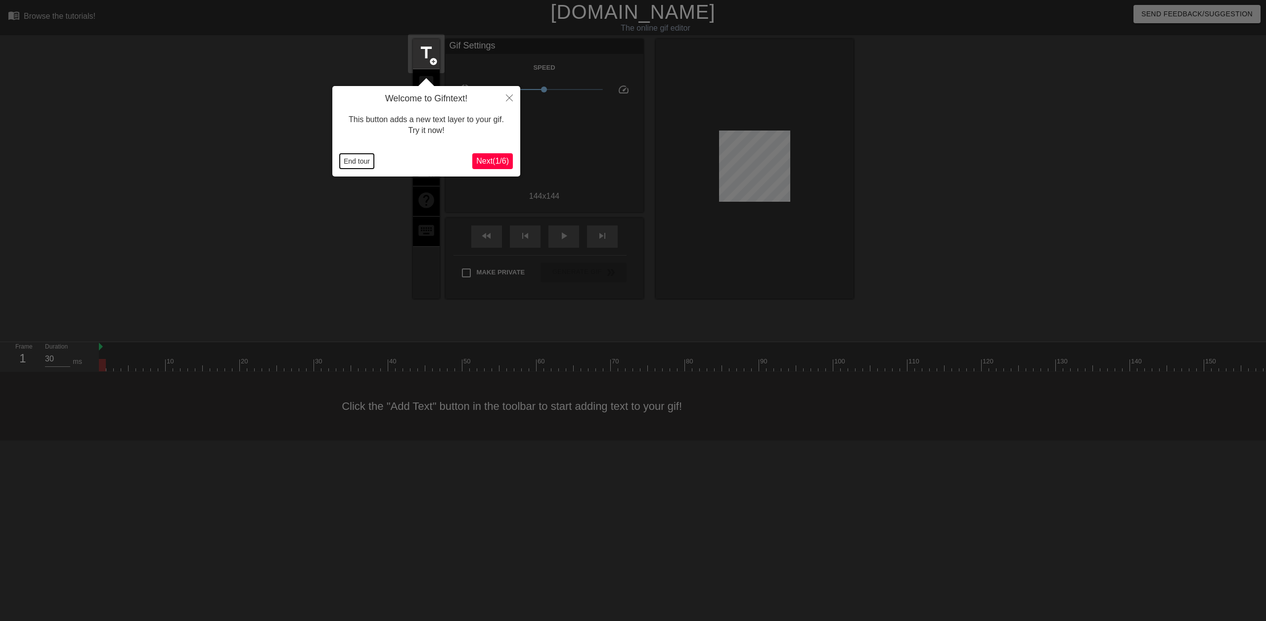
click at [363, 162] on button "End tour" at bounding box center [357, 161] width 34 height 15
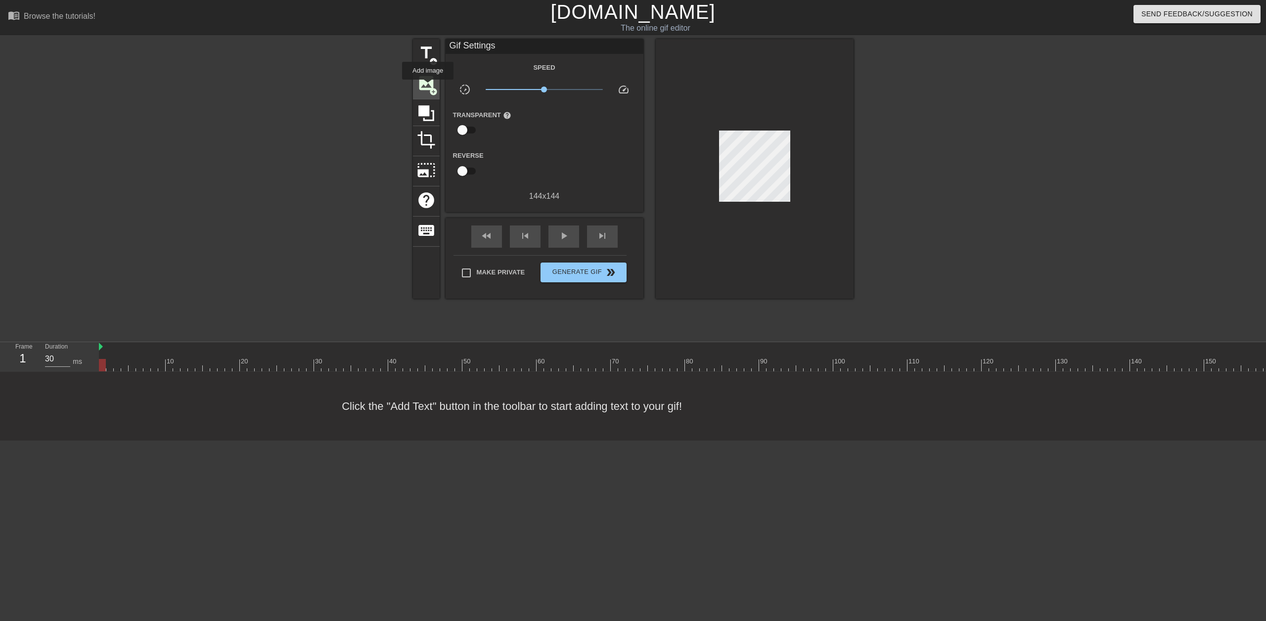
click at [428, 87] on span "image" at bounding box center [426, 83] width 19 height 19
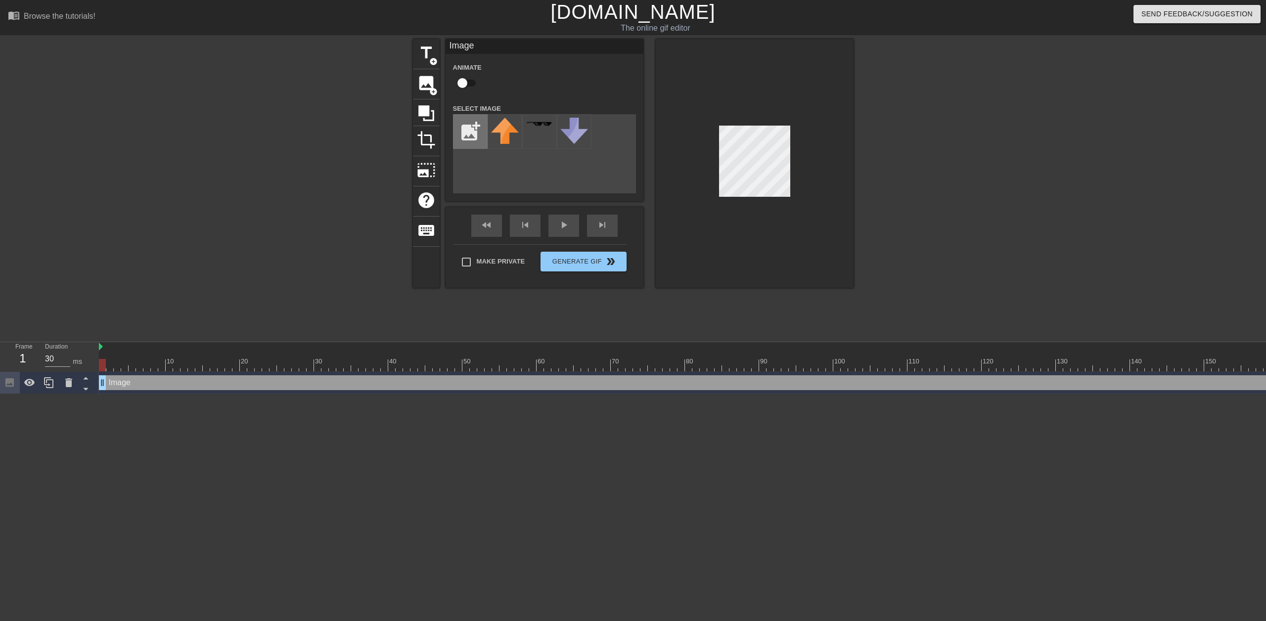
click at [467, 139] on input "file" at bounding box center [470, 132] width 34 height 34
type input "C:\fakepath\ezgif-6a5a811acfdf61.png"
click at [508, 119] on img at bounding box center [505, 132] width 28 height 28
click at [463, 127] on input "file" at bounding box center [470, 132] width 34 height 34
click at [484, 137] on input "file" at bounding box center [470, 132] width 34 height 34
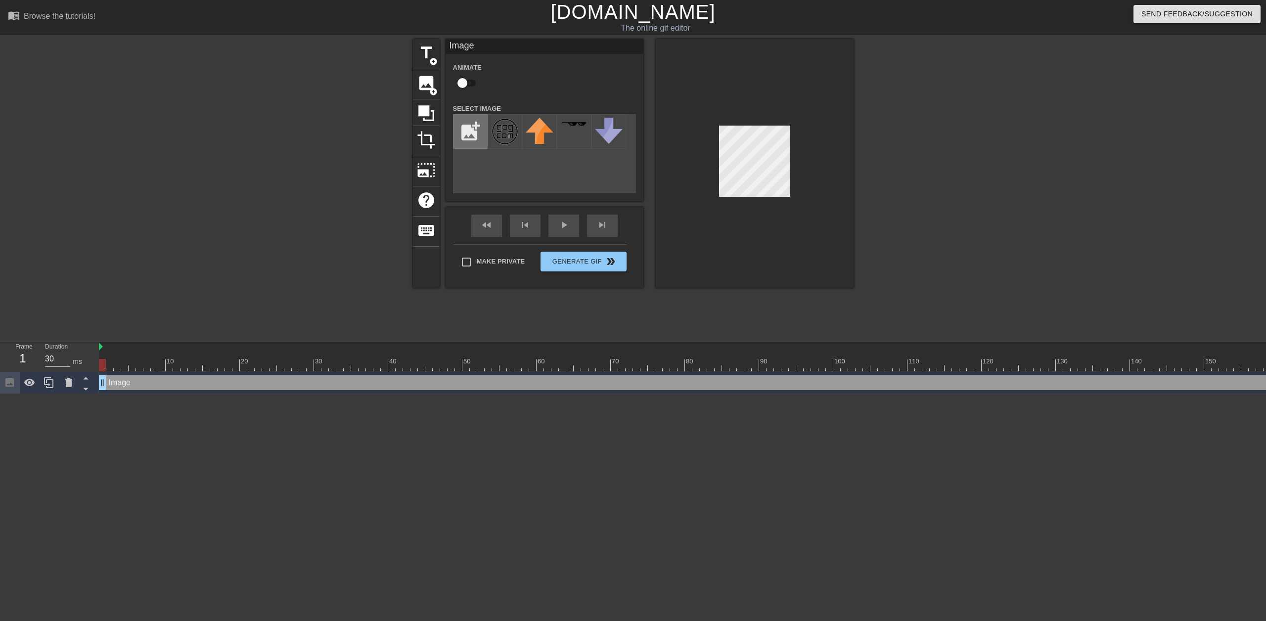
type input "C:\fakepath\ezgif-6771d35be0736b.png"
click at [506, 135] on img at bounding box center [505, 132] width 28 height 28
click at [424, 172] on span "photo_size_select_large" at bounding box center [426, 170] width 19 height 19
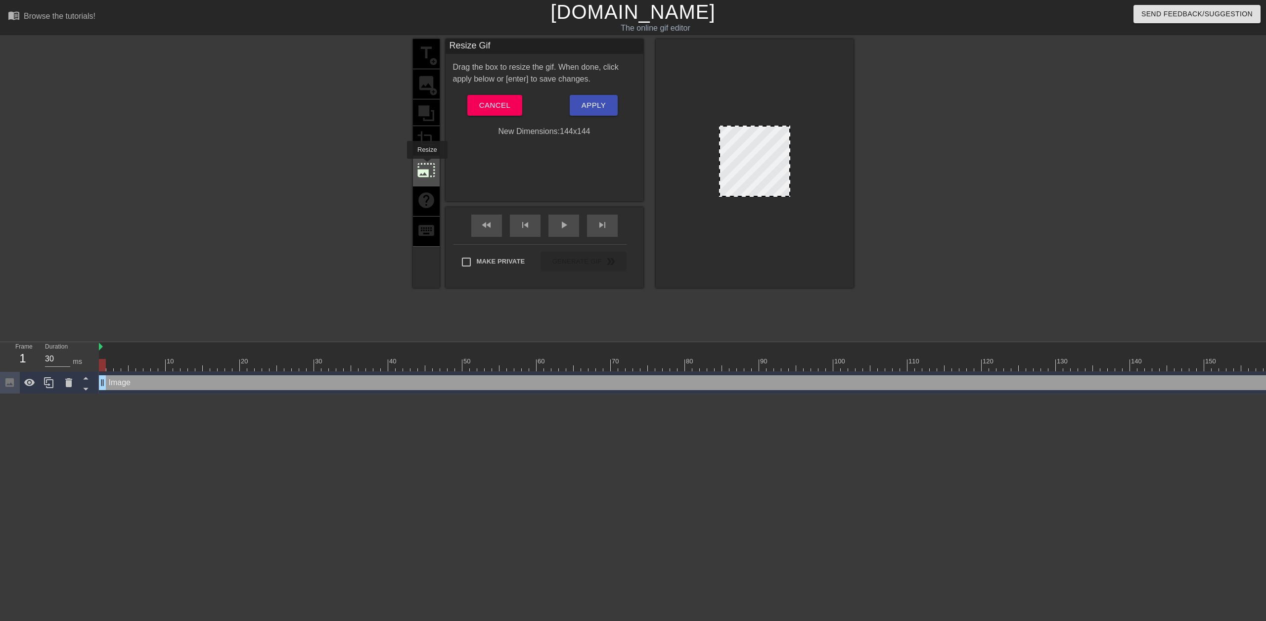
click at [426, 166] on span "photo_size_select_large" at bounding box center [426, 170] width 19 height 19
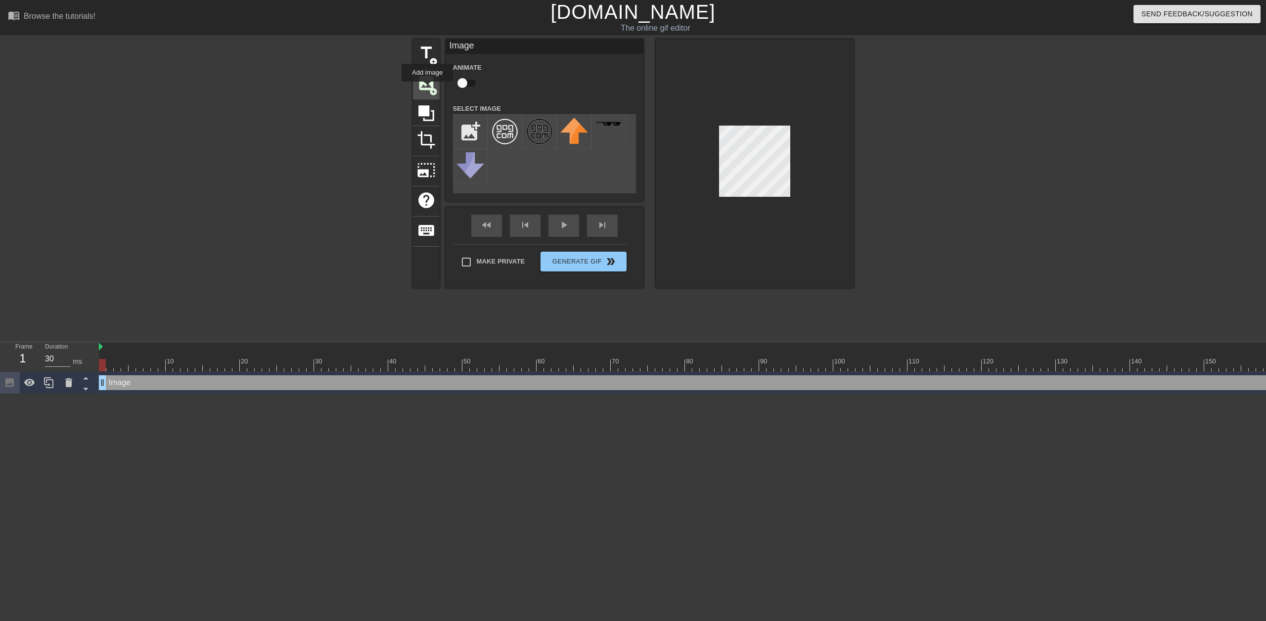
click at [427, 88] on span "image" at bounding box center [426, 83] width 19 height 19
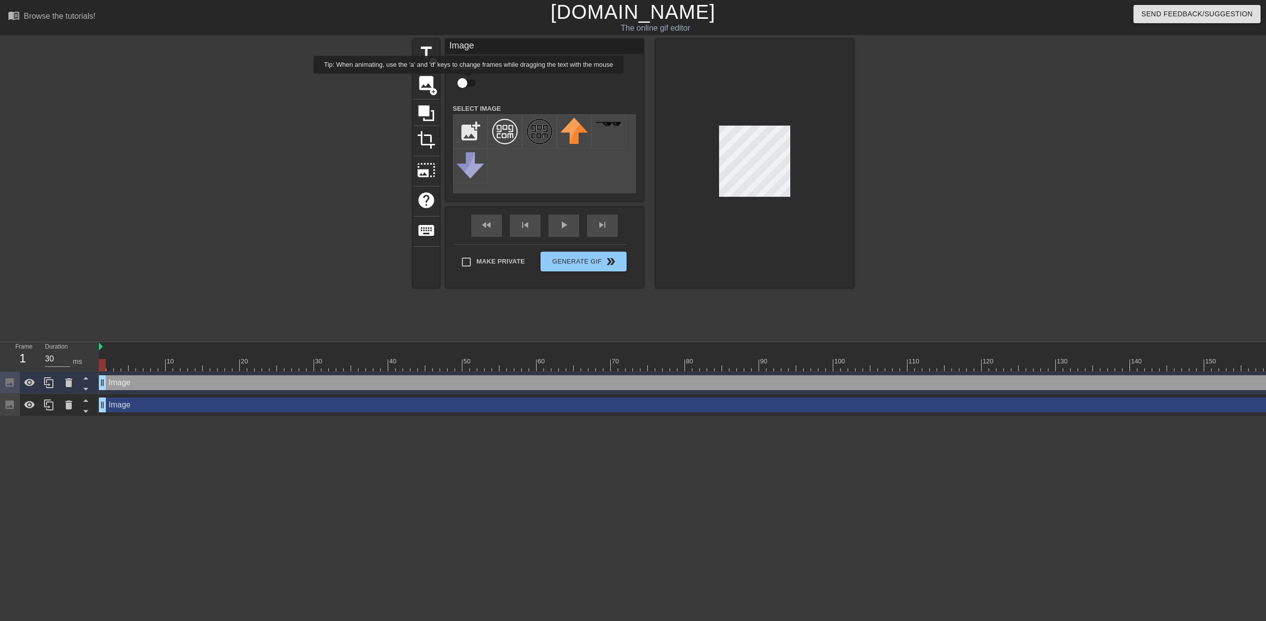
click at [468, 81] on input "checkbox" at bounding box center [462, 83] width 56 height 19
click at [468, 81] on input "checkbox" at bounding box center [471, 83] width 56 height 19
checkbox input "false"
click at [463, 134] on input "file" at bounding box center [470, 132] width 34 height 34
click at [502, 129] on img at bounding box center [505, 132] width 28 height 28
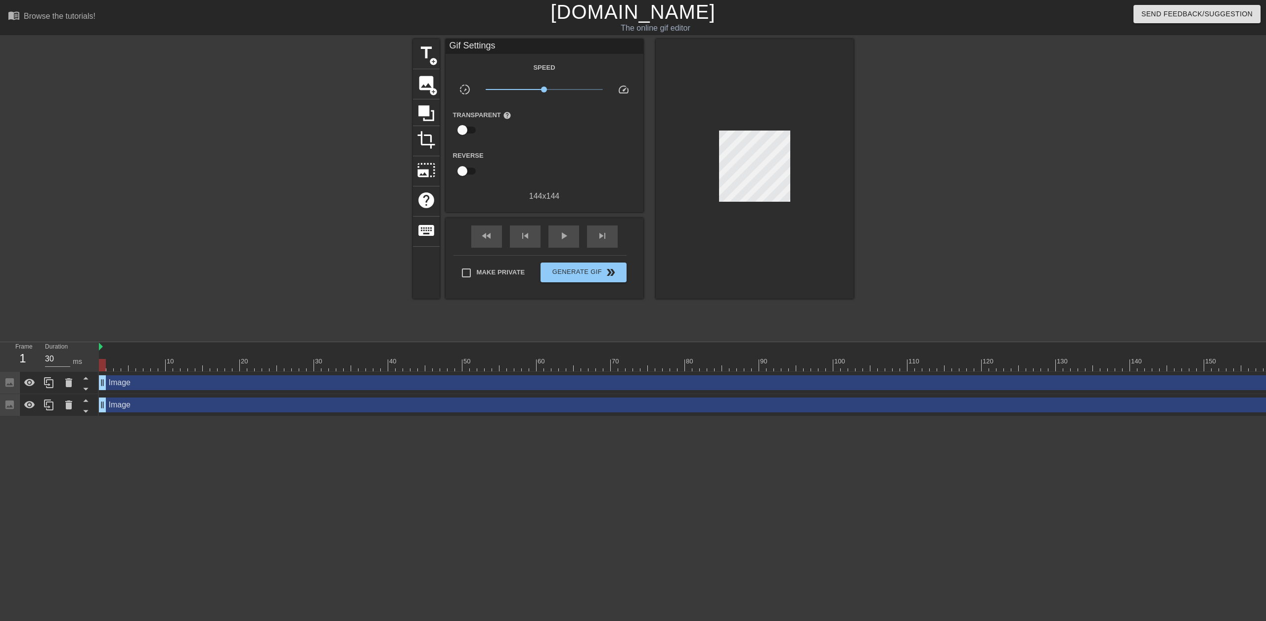
click at [834, 144] on div at bounding box center [755, 169] width 198 height 260
click at [69, 399] on div at bounding box center [69, 405] width 20 height 22
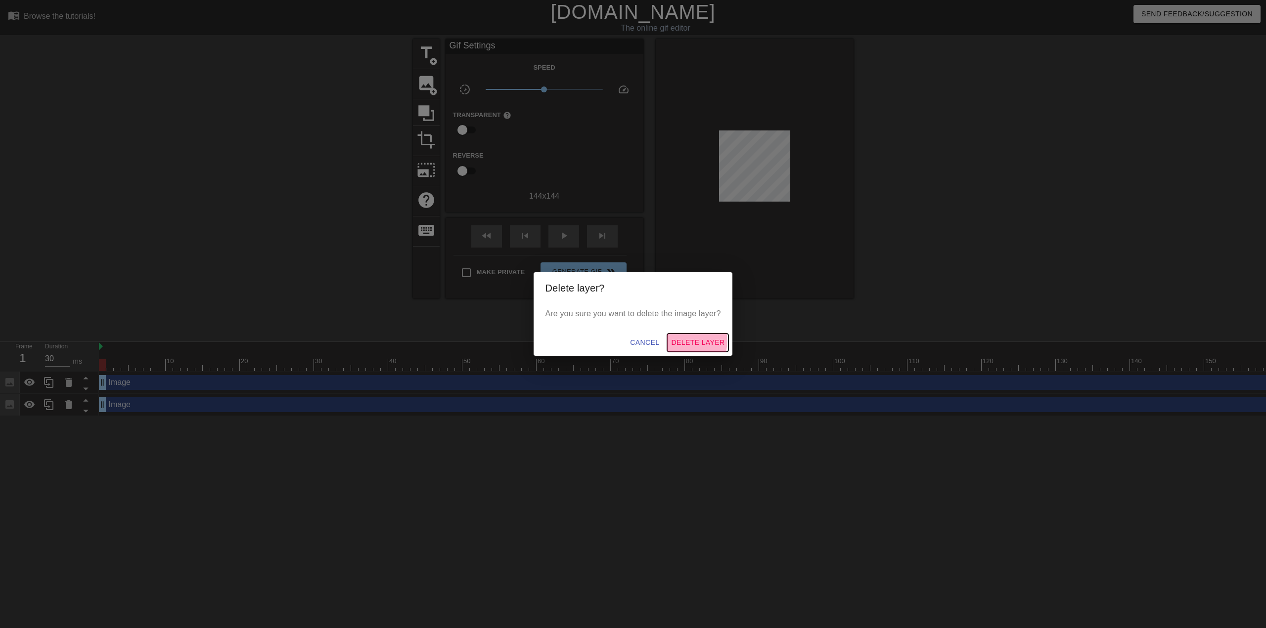
click at [685, 341] on span "Delete Layer" at bounding box center [697, 343] width 53 height 12
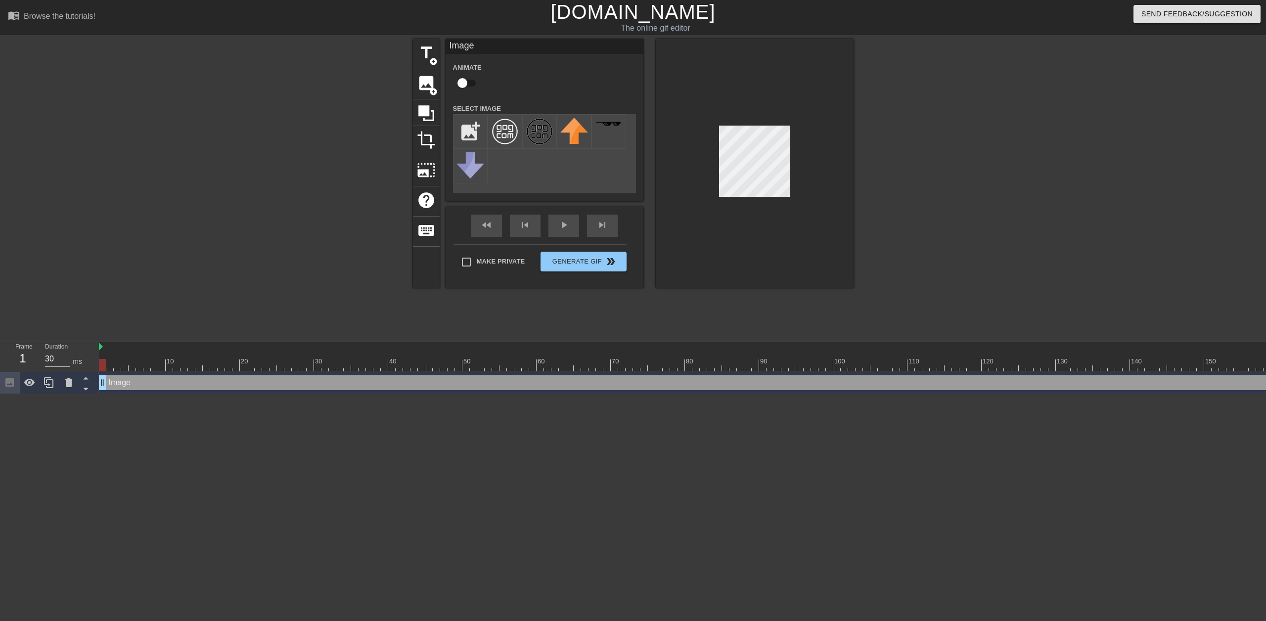
drag, startPoint x: 130, startPoint y: 381, endPoint x: 239, endPoint y: 380, distance: 109.3
drag, startPoint x: 259, startPoint y: 379, endPoint x: 138, endPoint y: 391, distance: 121.2
drag, startPoint x: 101, startPoint y: 383, endPoint x: 85, endPoint y: 394, distance: 18.9
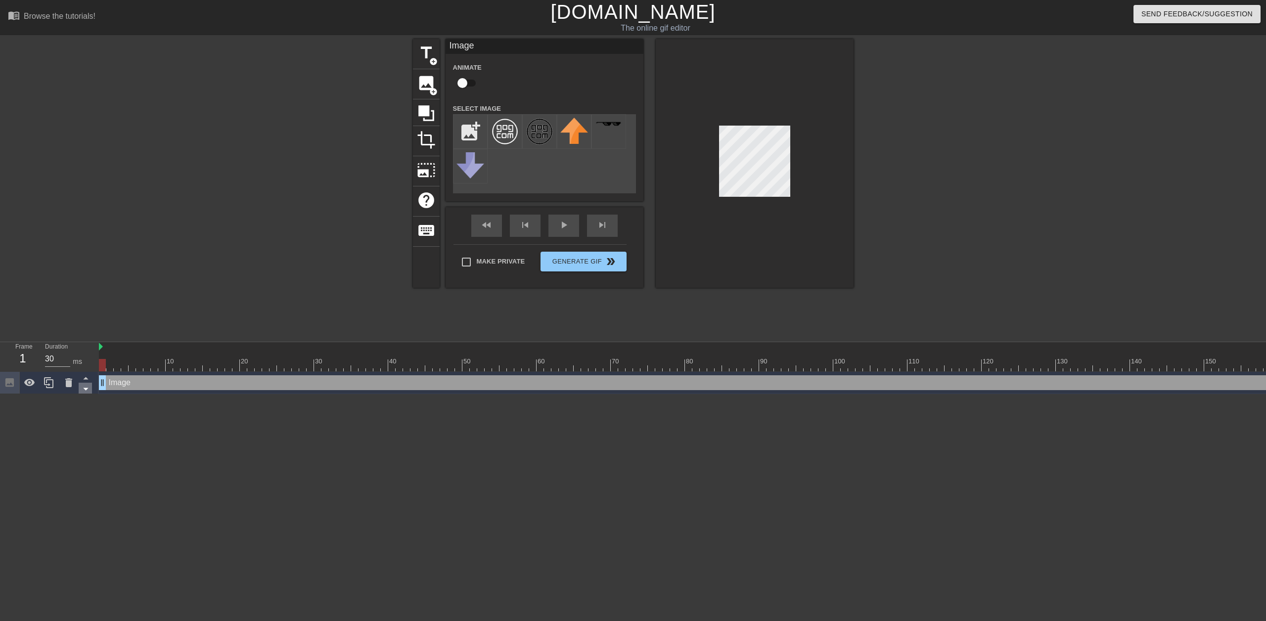
click at [85, 394] on div "Frame 1 Duration 30 ms 10 20 30 40 50 60 70 80 90 100 110 120 130 140 150" at bounding box center [633, 368] width 1266 height 52
click at [428, 108] on icon at bounding box center [426, 113] width 16 height 16
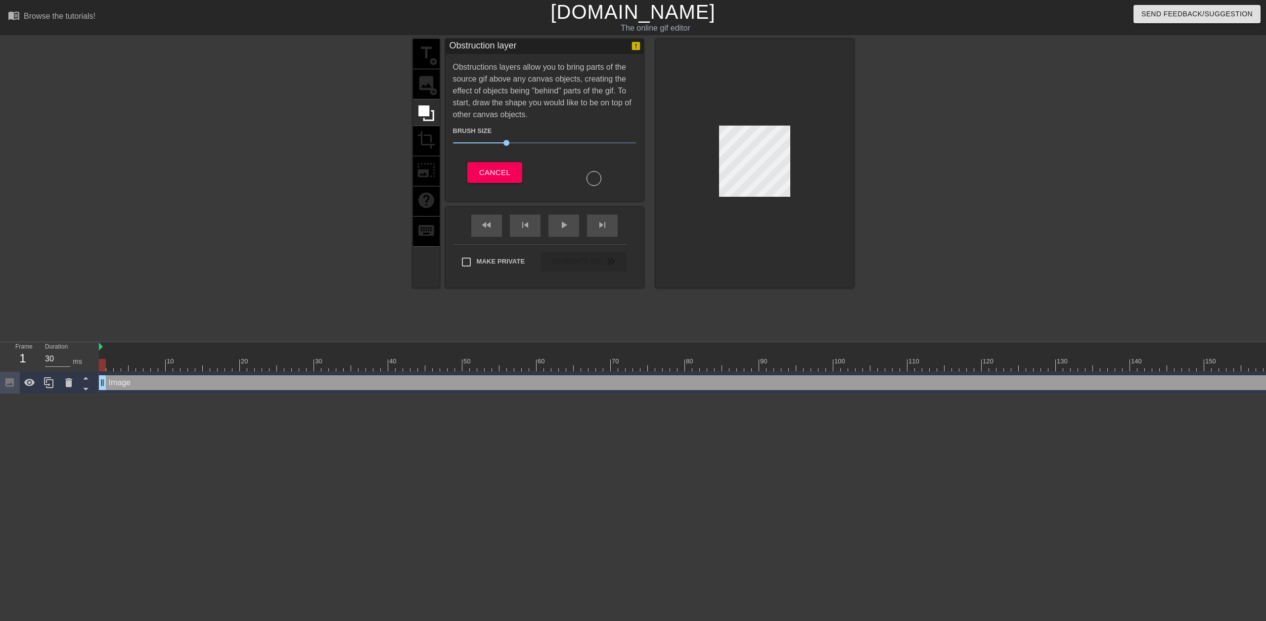
click at [591, 175] on div at bounding box center [593, 178] width 15 height 15
click at [502, 177] on span "Cancel" at bounding box center [494, 172] width 31 height 13
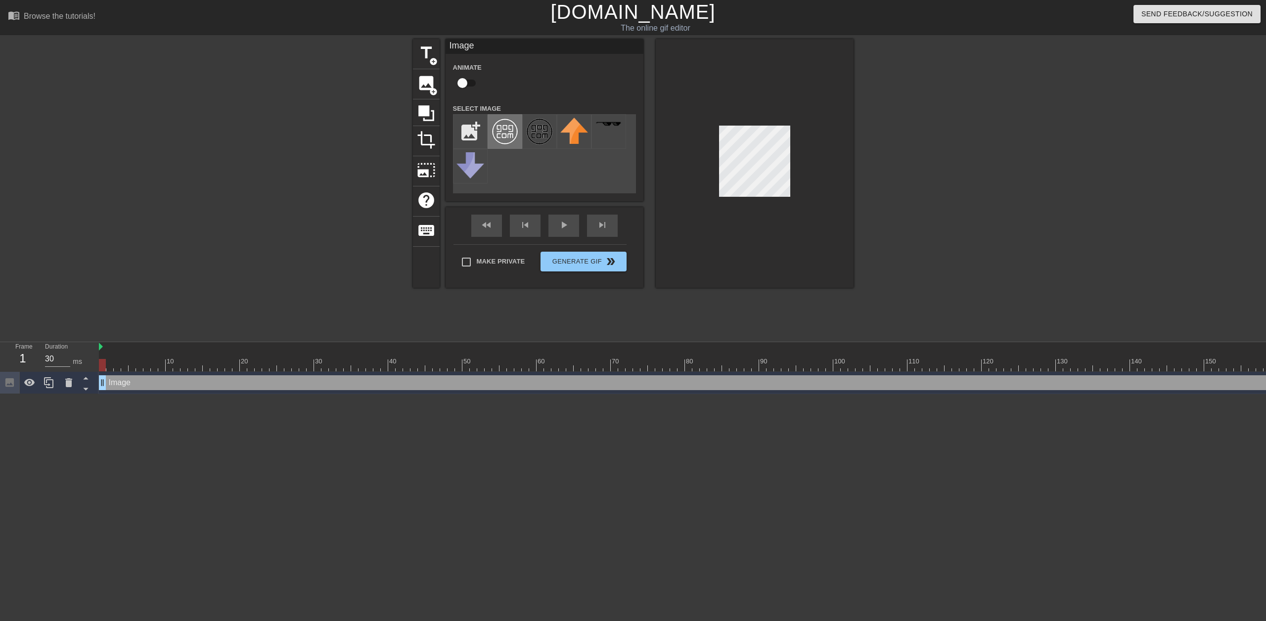
click at [504, 125] on img at bounding box center [505, 132] width 28 height 28
click at [73, 379] on icon at bounding box center [69, 383] width 12 height 12
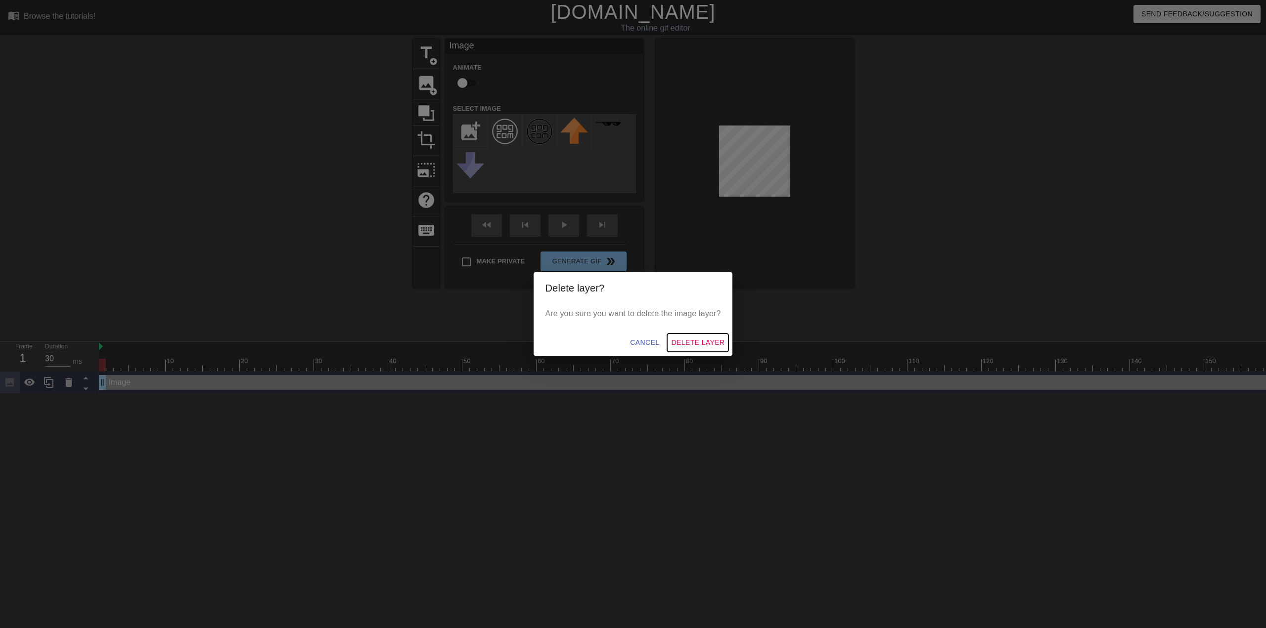
click at [686, 338] on span "Delete Layer" at bounding box center [697, 343] width 53 height 12
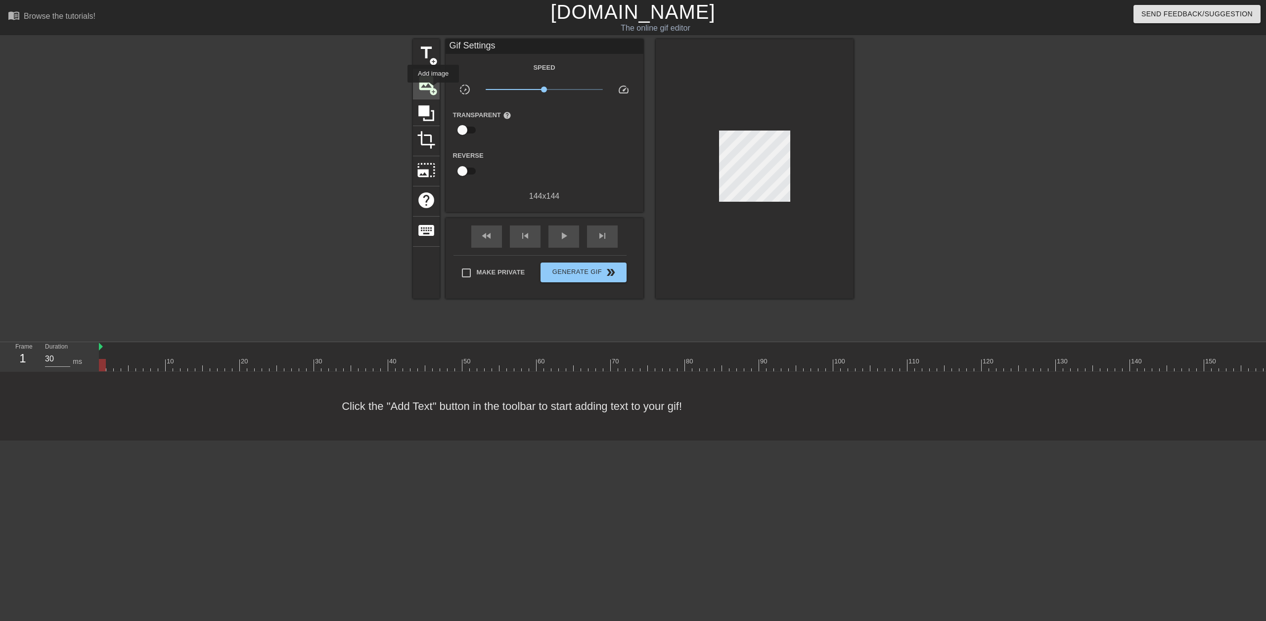
click at [433, 89] on span "add_circle" at bounding box center [433, 92] width 8 height 8
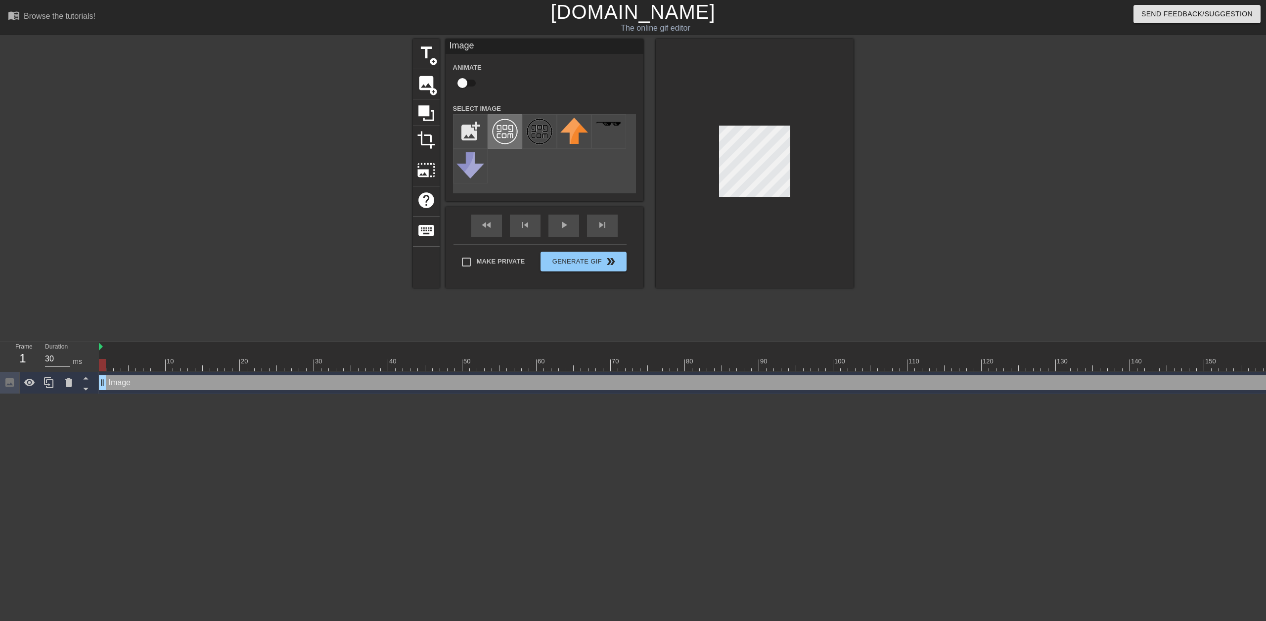
click at [512, 136] on img at bounding box center [505, 132] width 28 height 28
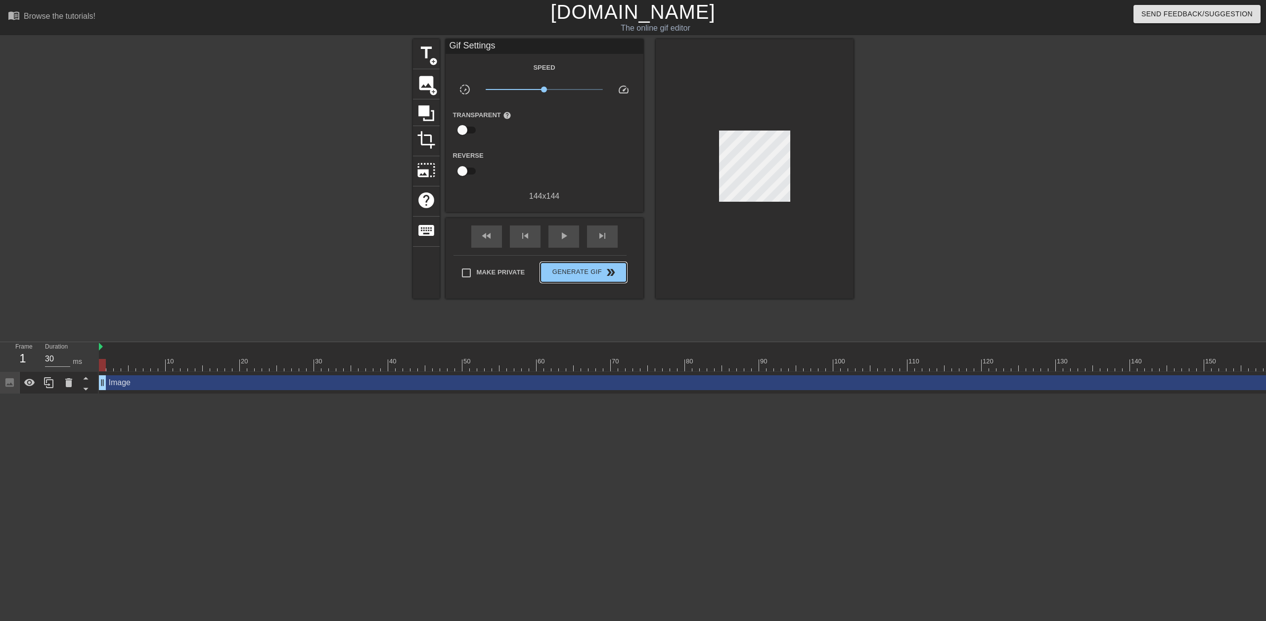
click at [564, 257] on div "Make Private Generate Gif double_arrow" at bounding box center [539, 274] width 173 height 39
click at [575, 278] on button "Generate Gif double_arrow" at bounding box center [583, 273] width 86 height 20
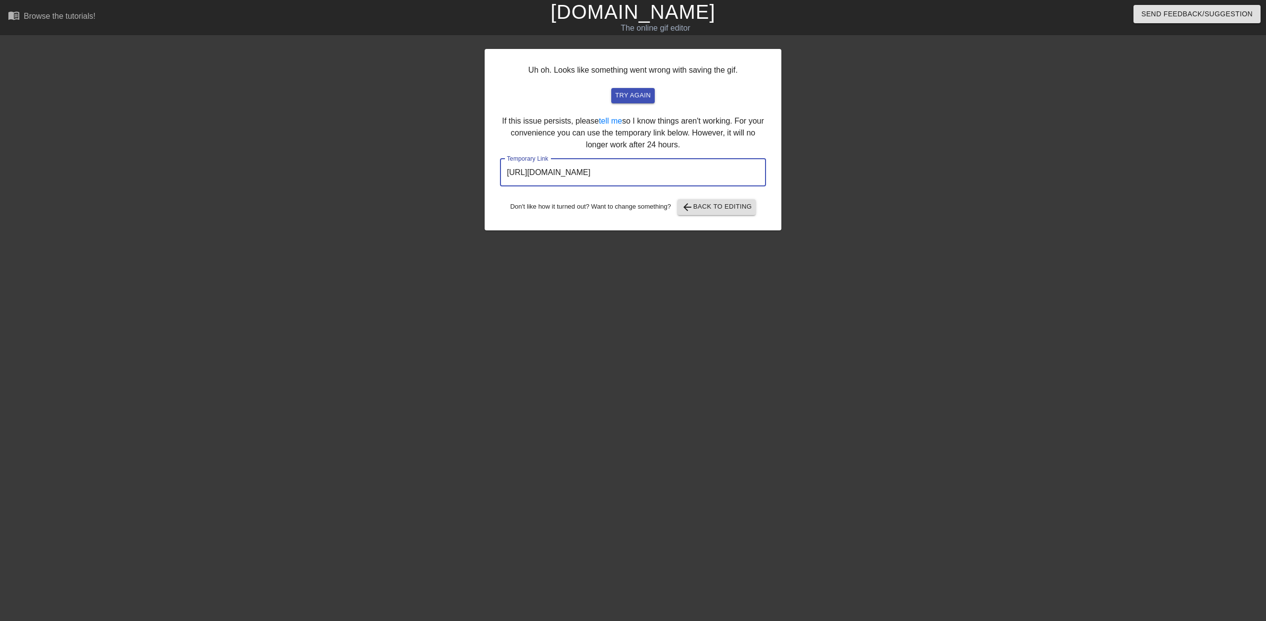
click at [714, 173] on input "[URL][DOMAIN_NAME]" at bounding box center [633, 173] width 266 height 28
click at [715, 173] on input "[URL][DOMAIN_NAME]" at bounding box center [633, 173] width 266 height 28
click at [744, 172] on input "[URL][DOMAIN_NAME]" at bounding box center [633, 173] width 266 height 28
drag, startPoint x: 728, startPoint y: 212, endPoint x: 737, endPoint y: 210, distance: 9.1
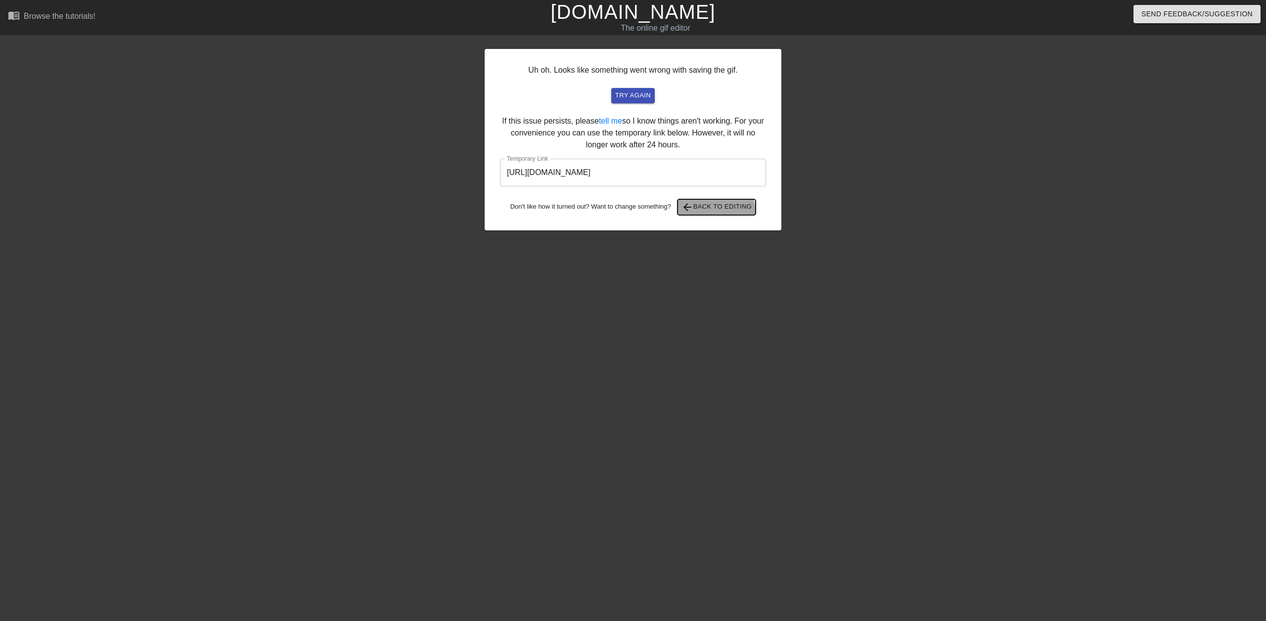
click at [734, 210] on button "arrow_back Back to Editing" at bounding box center [716, 207] width 79 height 16
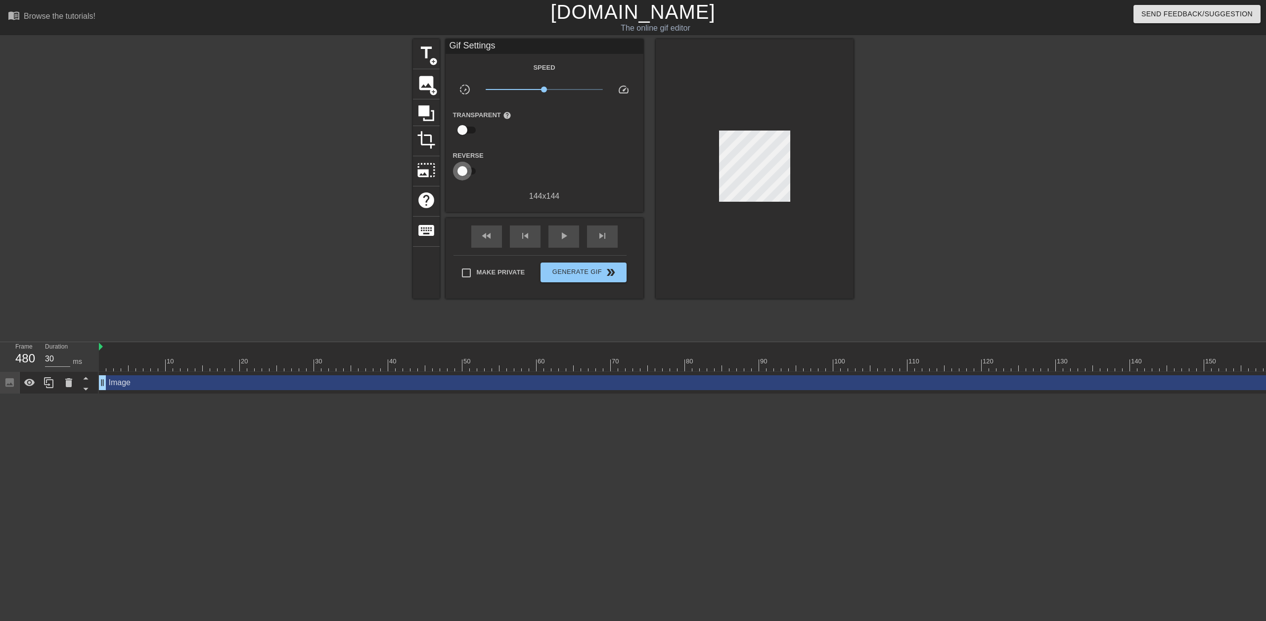
click at [462, 173] on input "checkbox" at bounding box center [462, 171] width 56 height 19
checkbox input "true"
click at [557, 265] on button "Generate Gif double_arrow" at bounding box center [583, 273] width 86 height 20
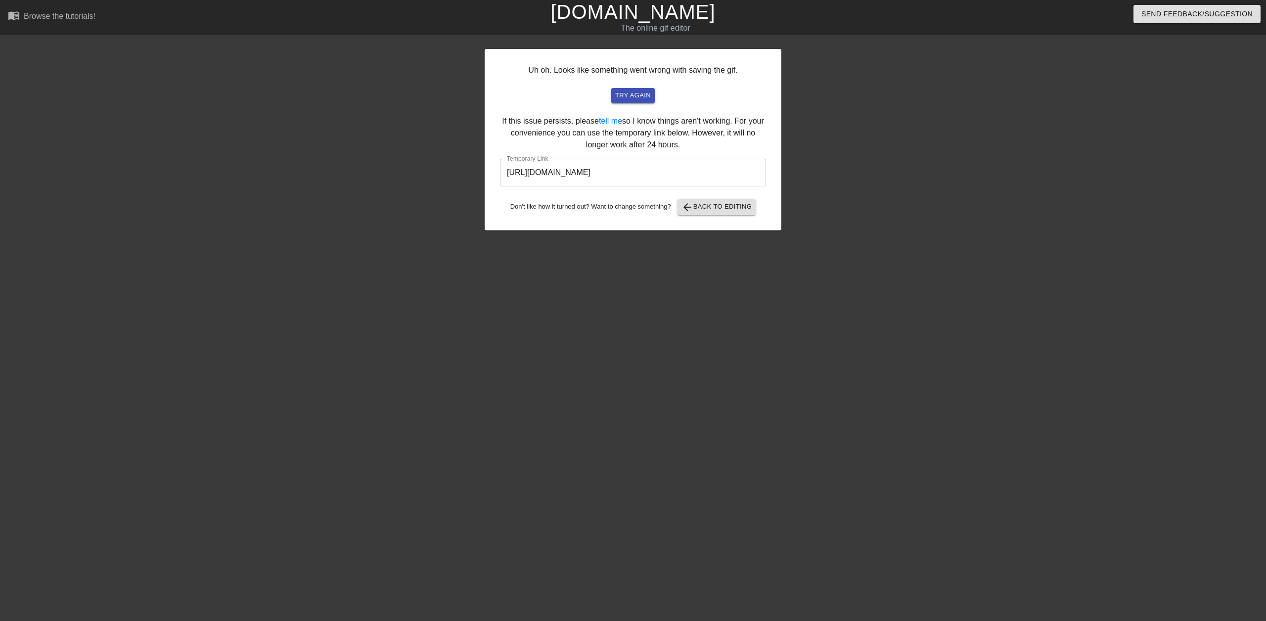
click at [728, 167] on input "[URL][DOMAIN_NAME]" at bounding box center [633, 173] width 266 height 28
click at [727, 167] on input "[URL][DOMAIN_NAME]" at bounding box center [633, 173] width 266 height 28
